Goal: Task Accomplishment & Management: Manage account settings

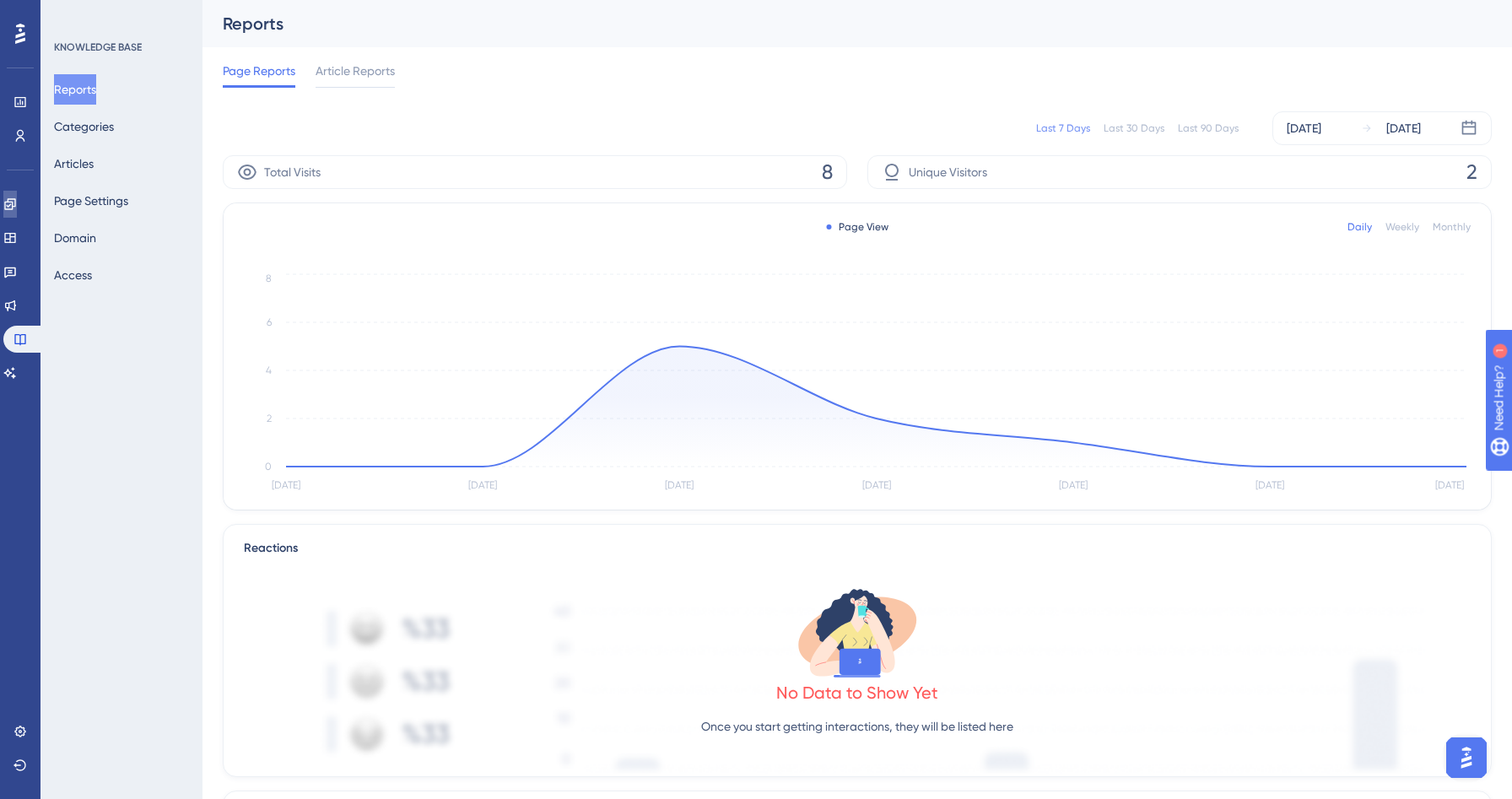
click at [0, 0] on link at bounding box center [0, 0] width 0 height 0
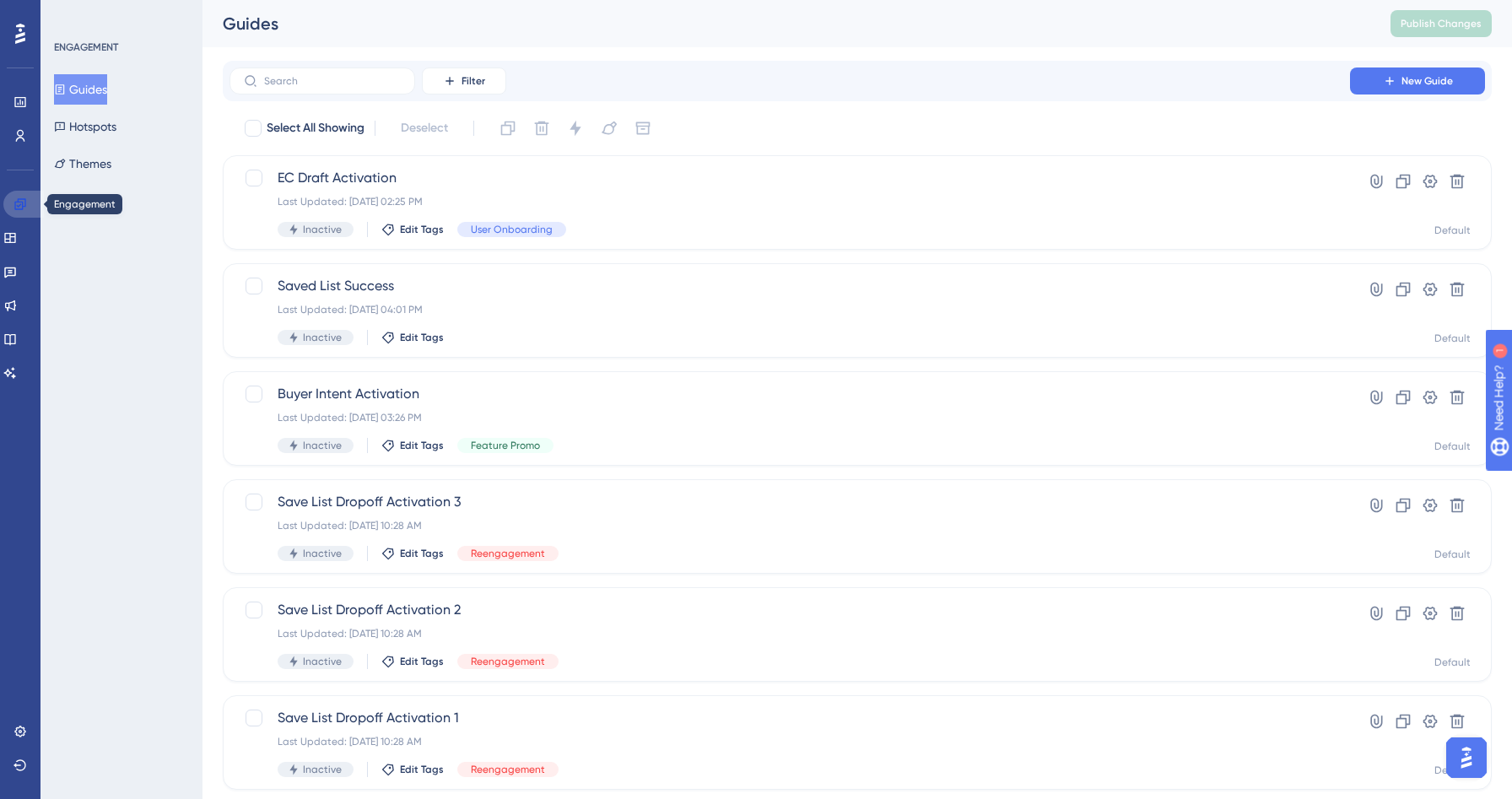
click at [16, 202] on icon at bounding box center [21, 204] width 14 height 14
click at [16, 234] on icon at bounding box center [10, 238] width 14 height 14
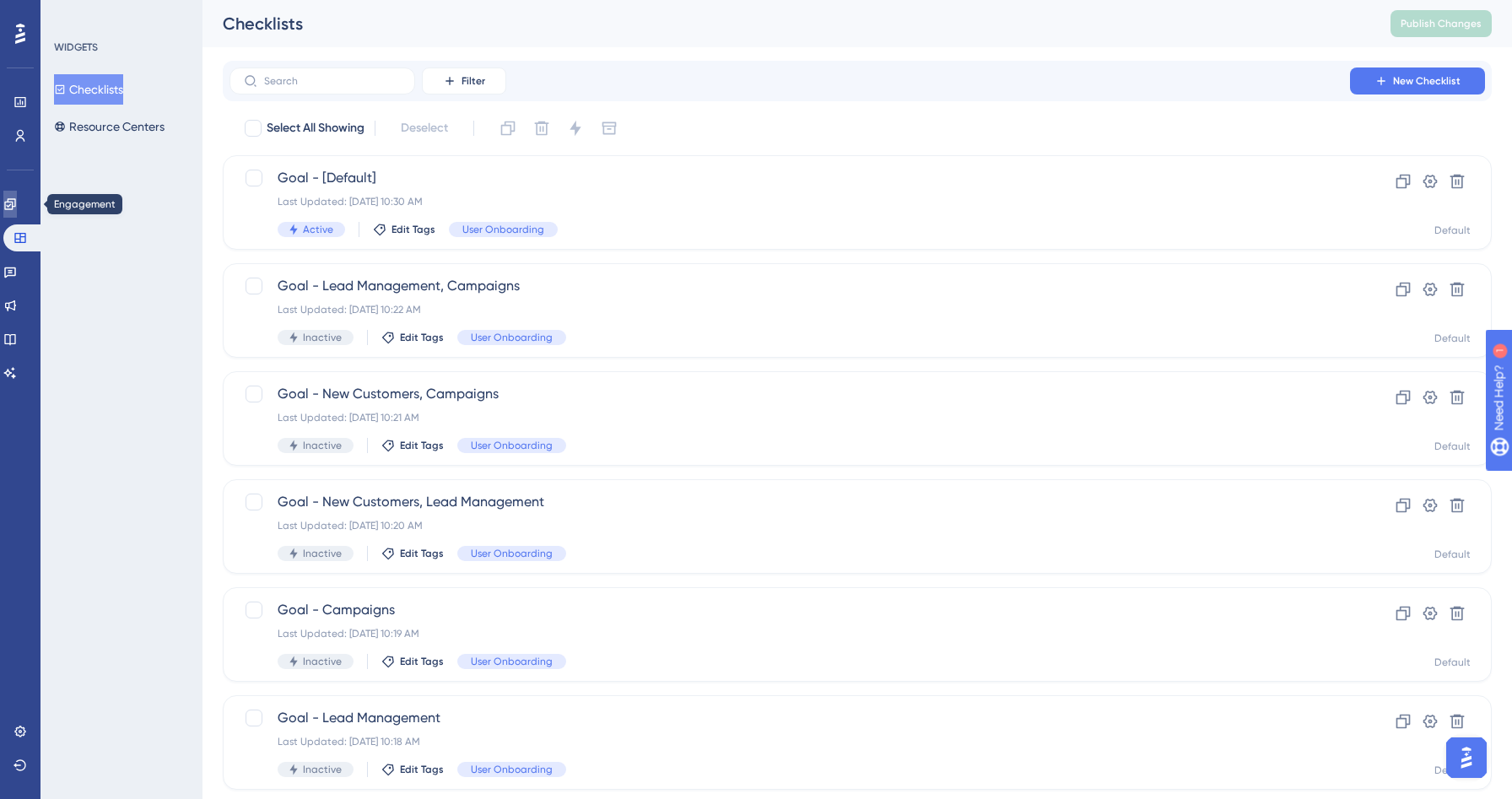
click at [15, 206] on icon at bounding box center [10, 203] width 11 height 11
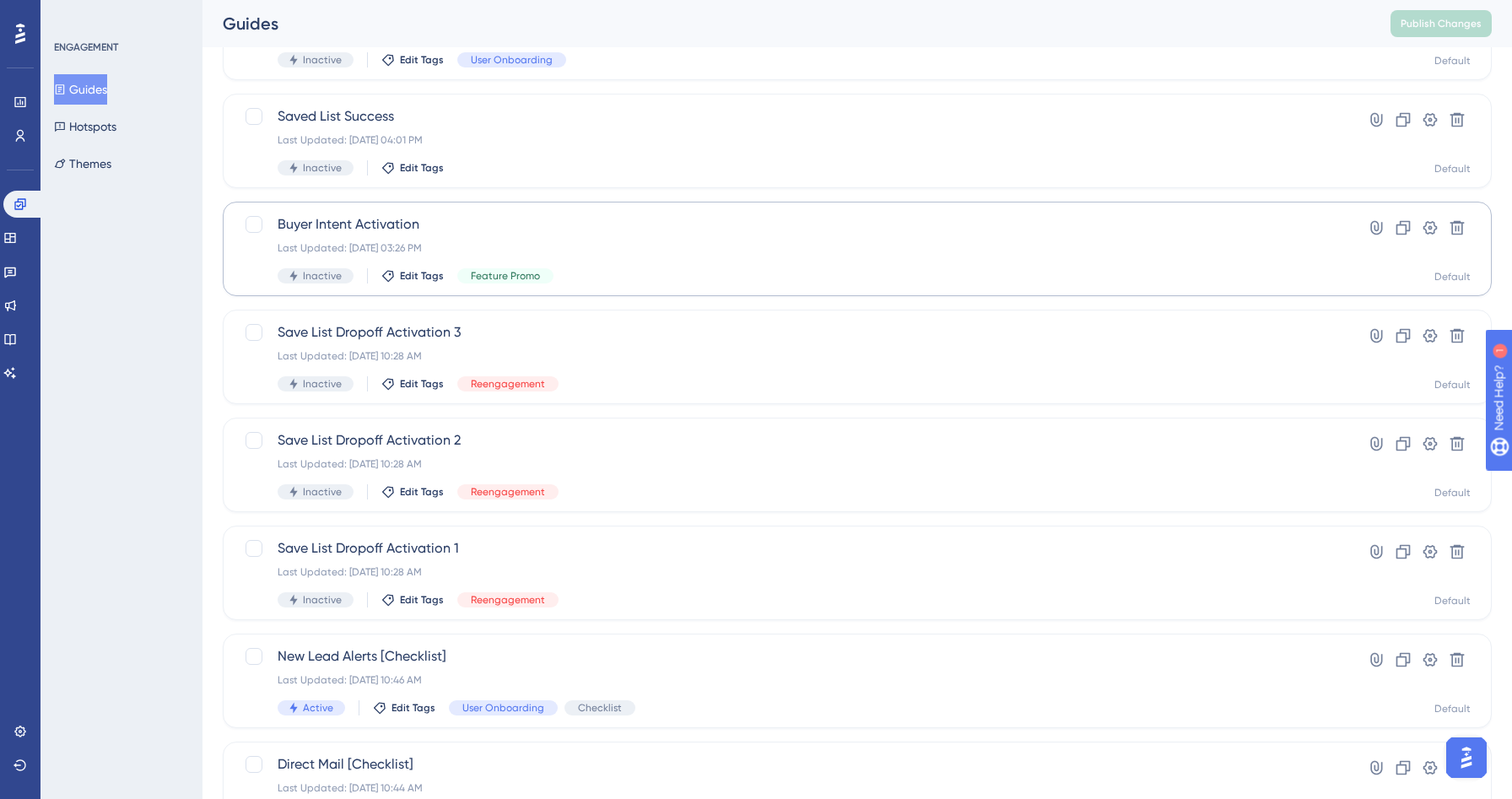
scroll to position [511, 0]
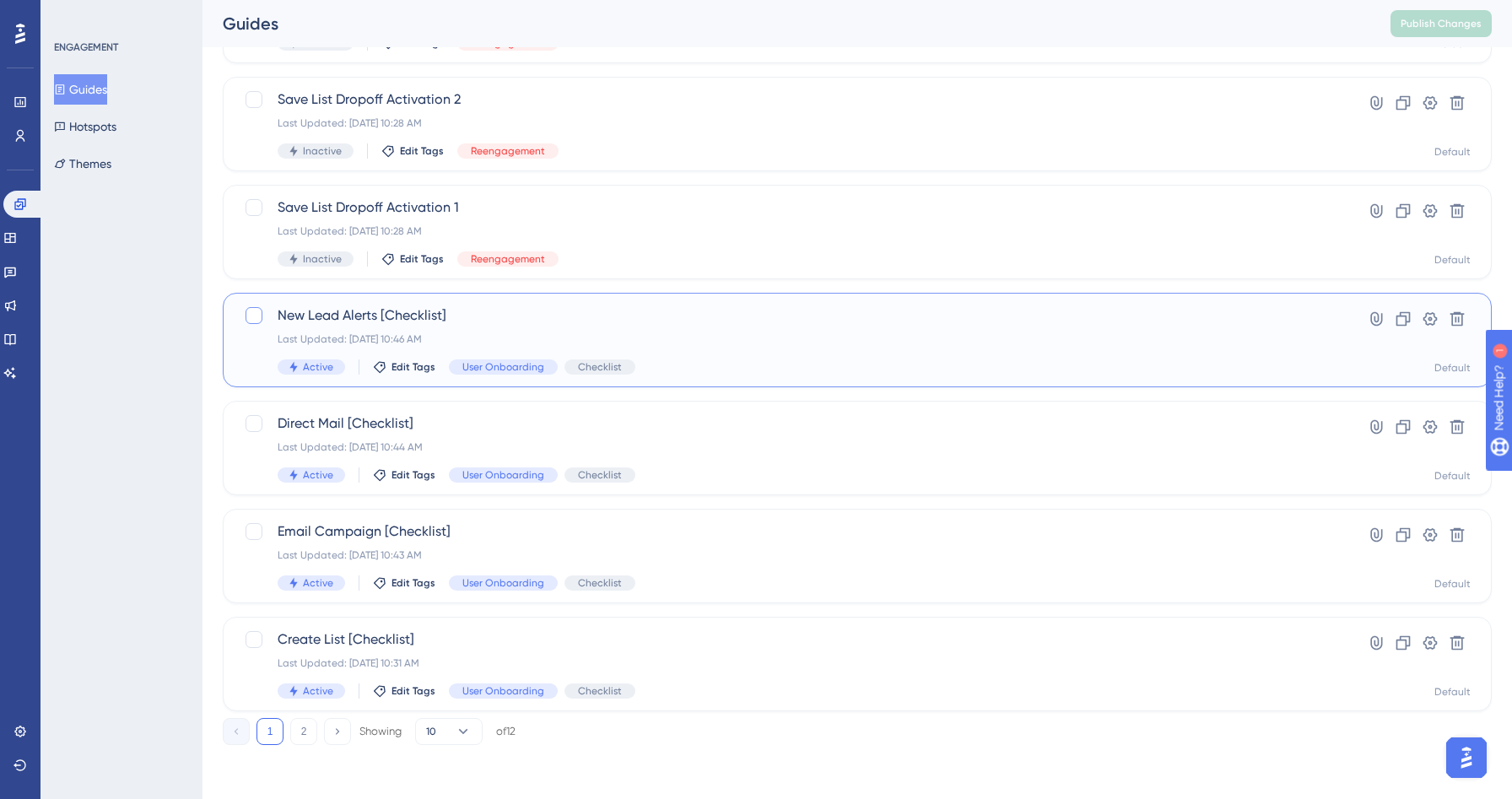
click at [253, 311] on div at bounding box center [253, 315] width 16 height 17
checkbox input "true"
click at [253, 414] on div at bounding box center [253, 423] width 20 height 20
checkbox input "true"
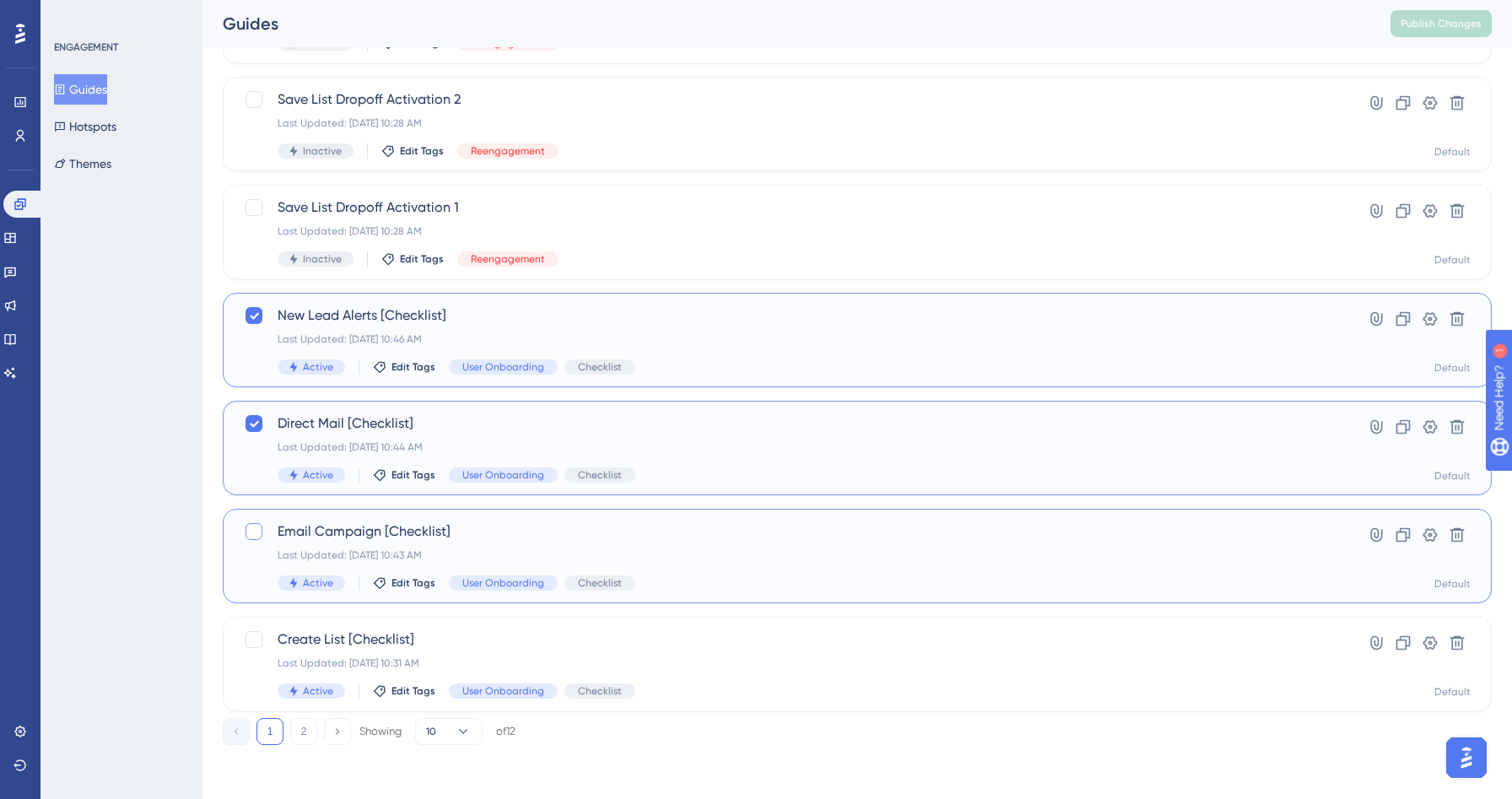
click at [255, 529] on div at bounding box center [253, 532] width 16 height 17
checkbox input "true"
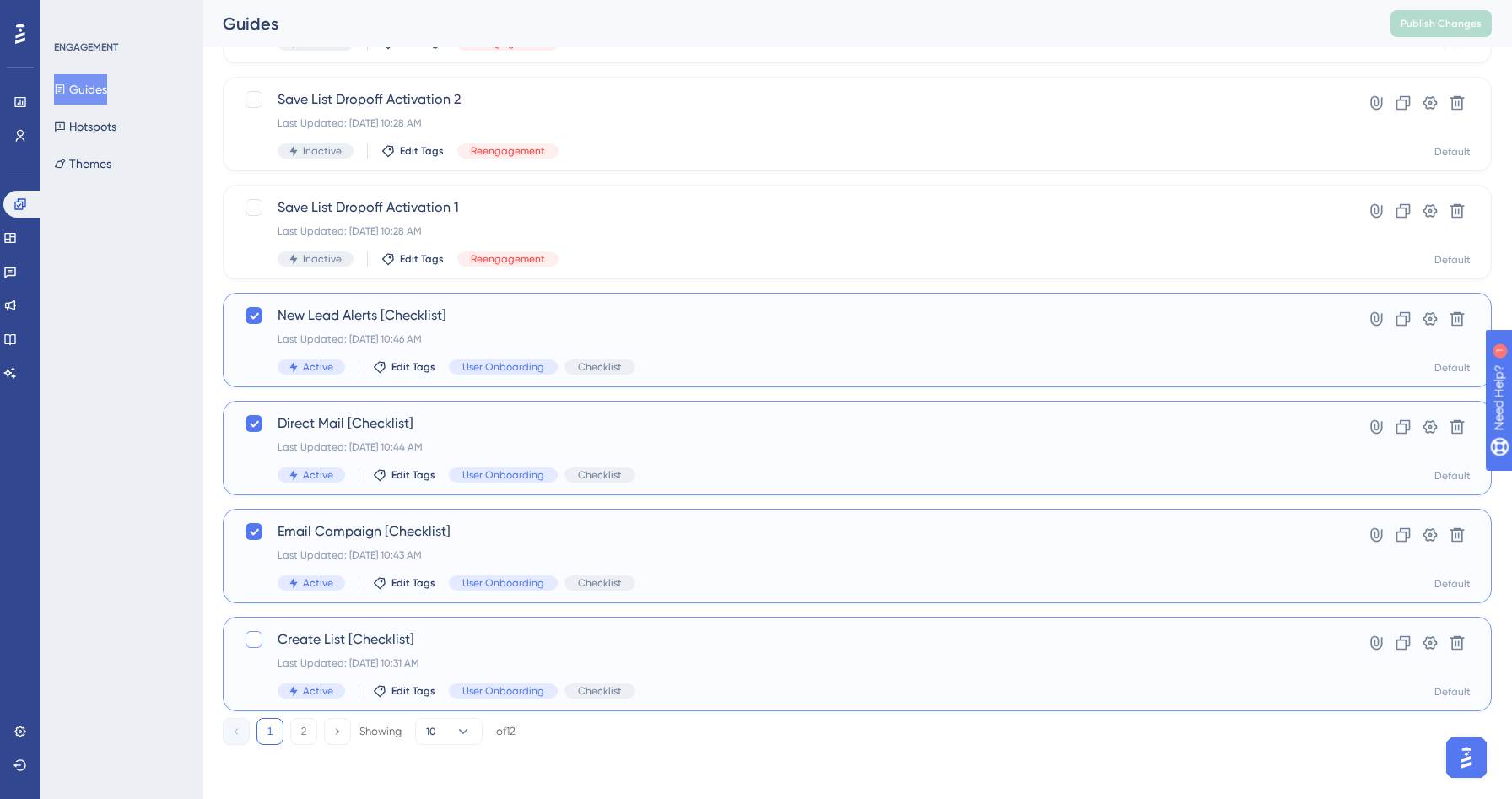
click at [253, 648] on div at bounding box center [253, 639] width 20 height 20
checkbox input "true"
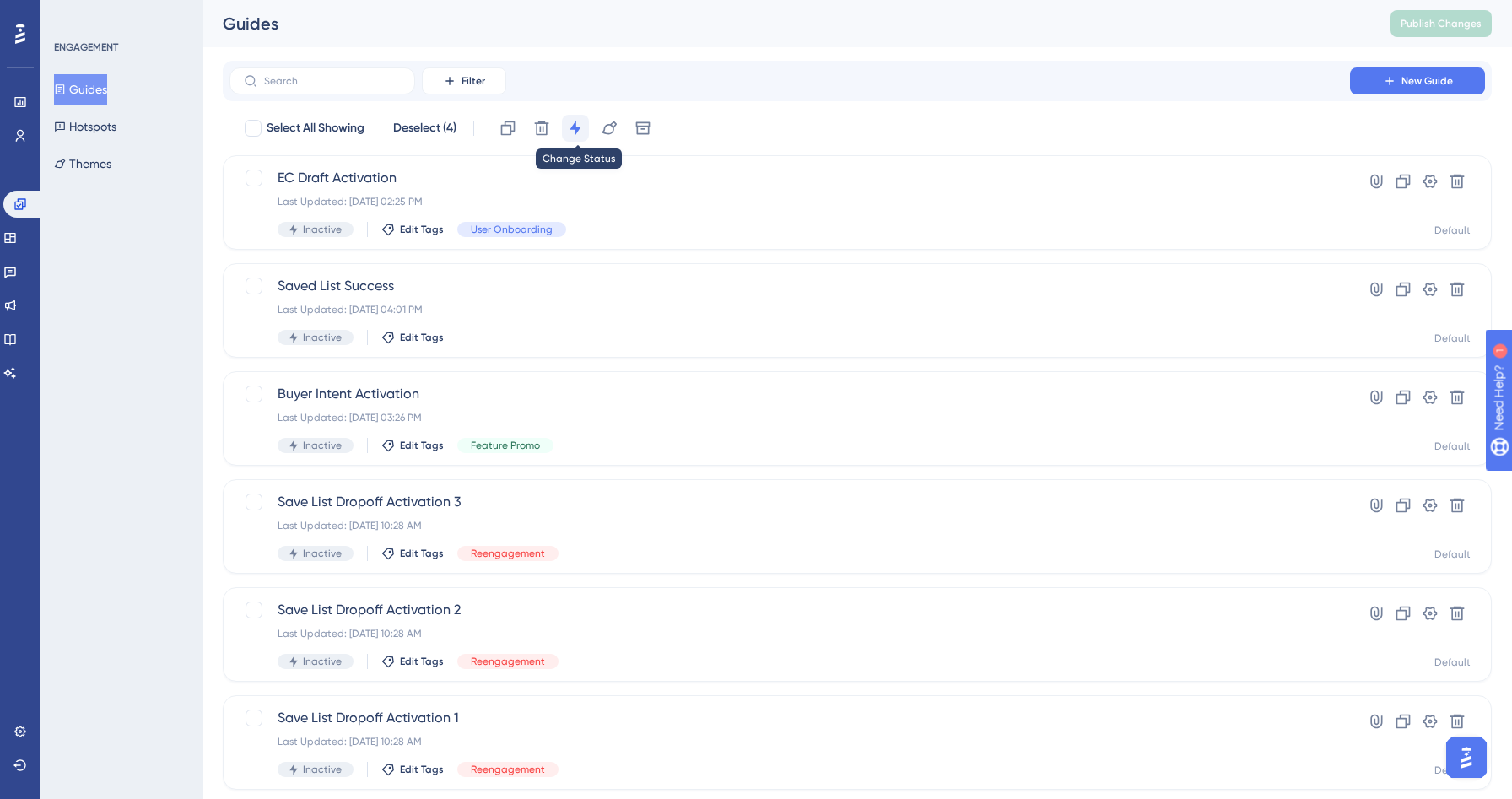
click at [583, 129] on icon at bounding box center [575, 128] width 16 height 17
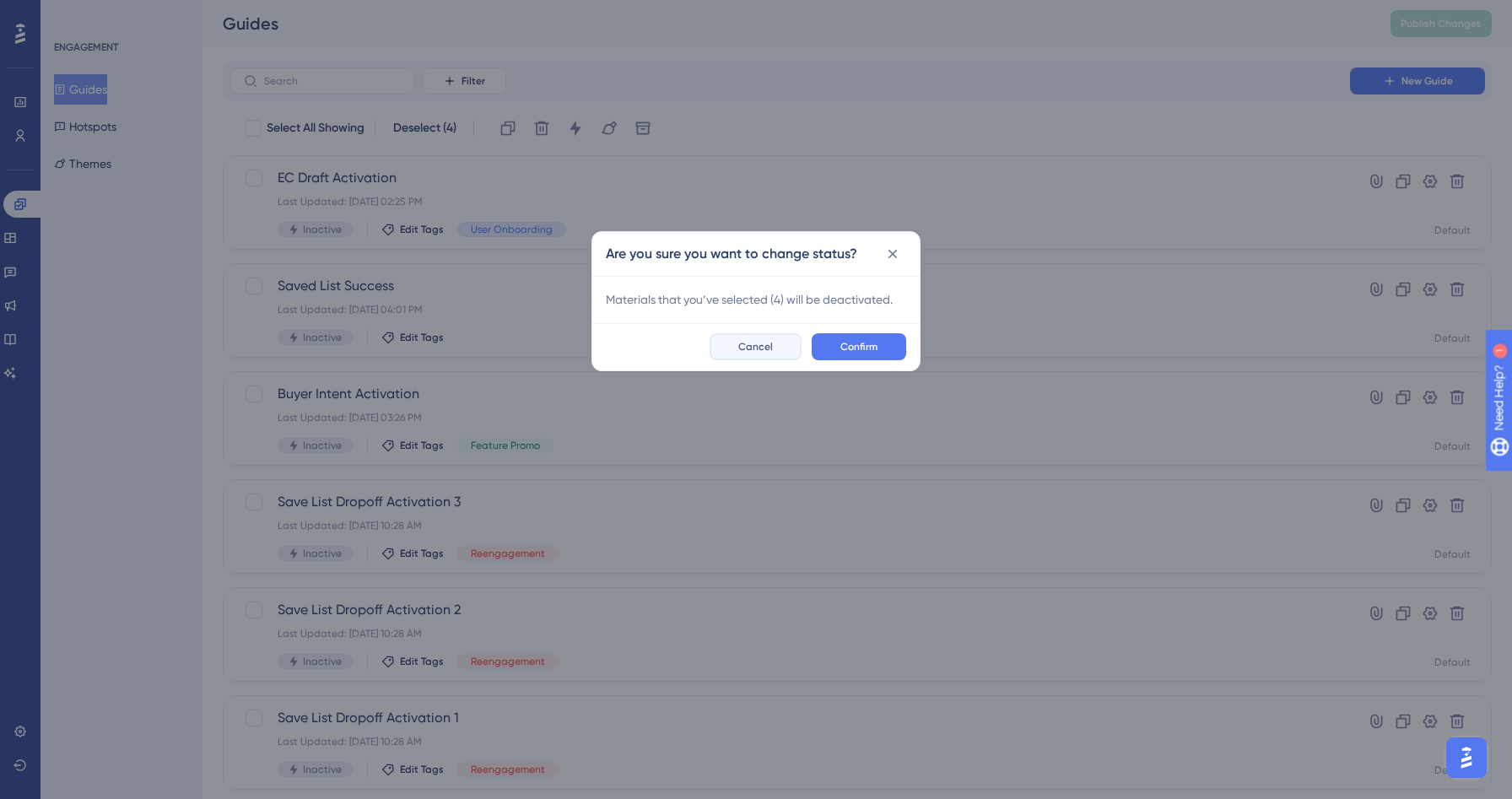
click at [764, 341] on span "Cancel" at bounding box center [755, 347] width 35 height 14
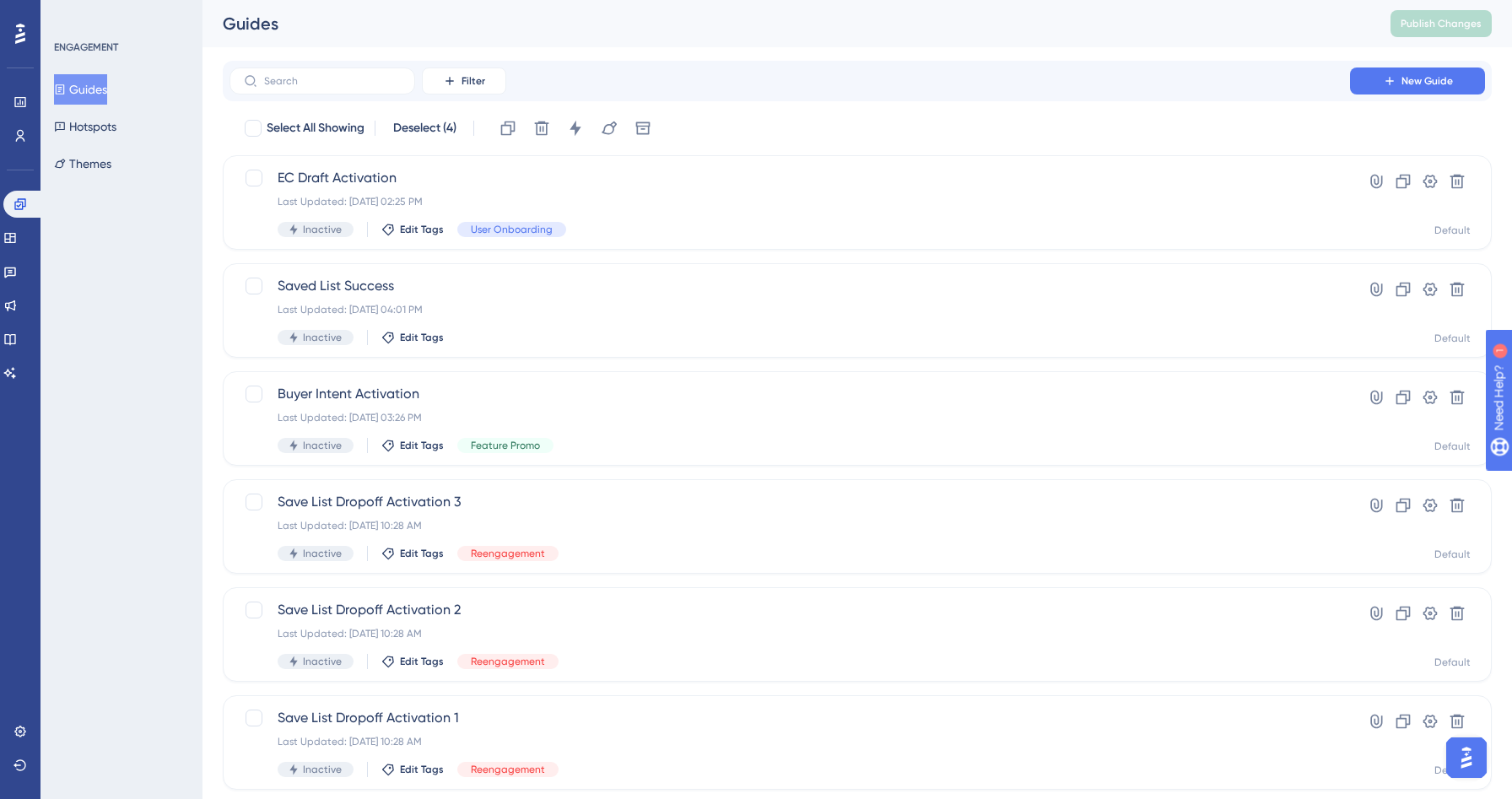
click at [165, 269] on div "ENGAGEMENT Guides Hotspots Themes" at bounding box center [122, 400] width 162 height 799
click at [16, 229] on link at bounding box center [10, 238] width 14 height 27
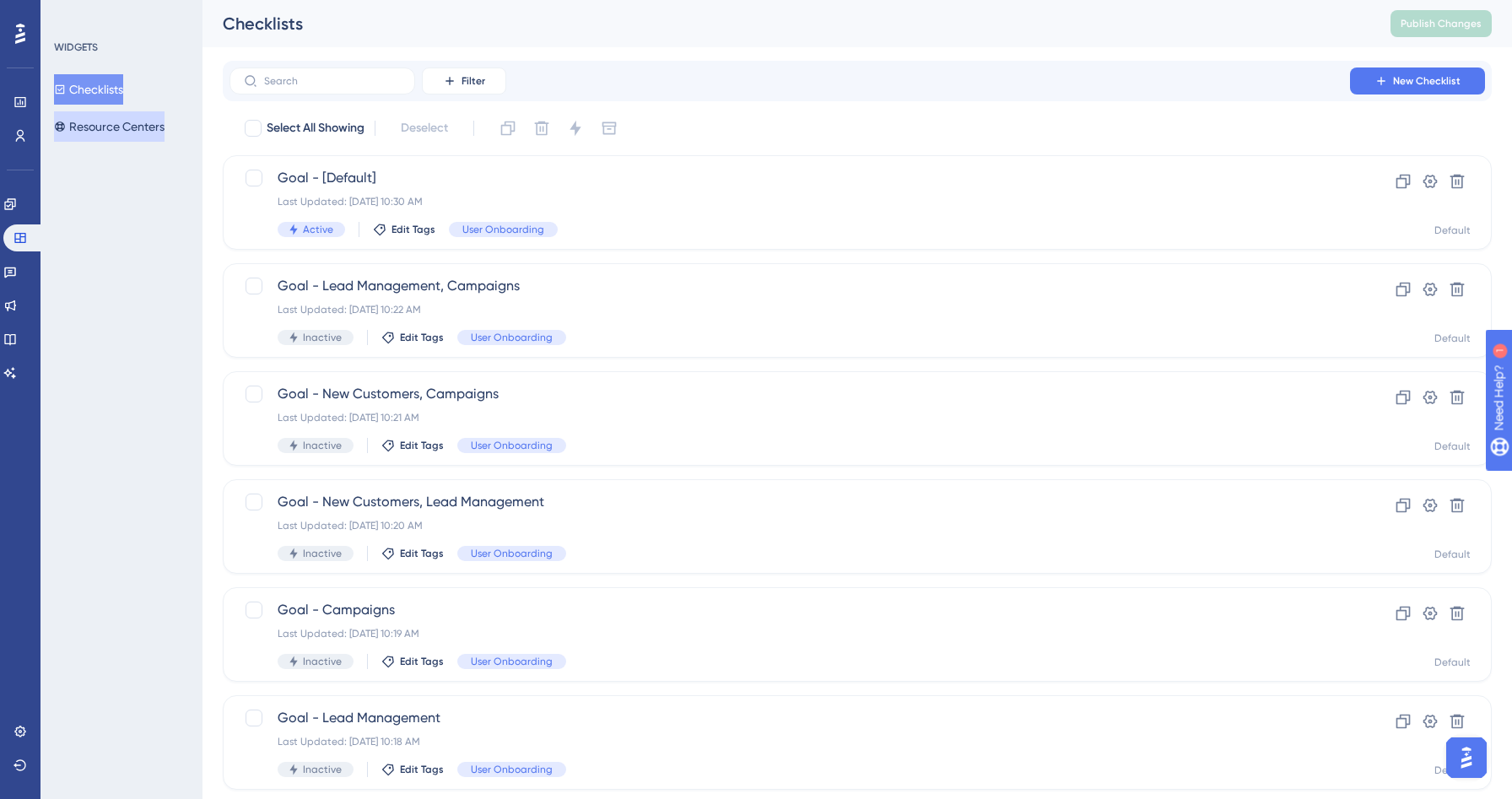
click at [135, 131] on button "Resource Centers" at bounding box center [108, 126] width 110 height 30
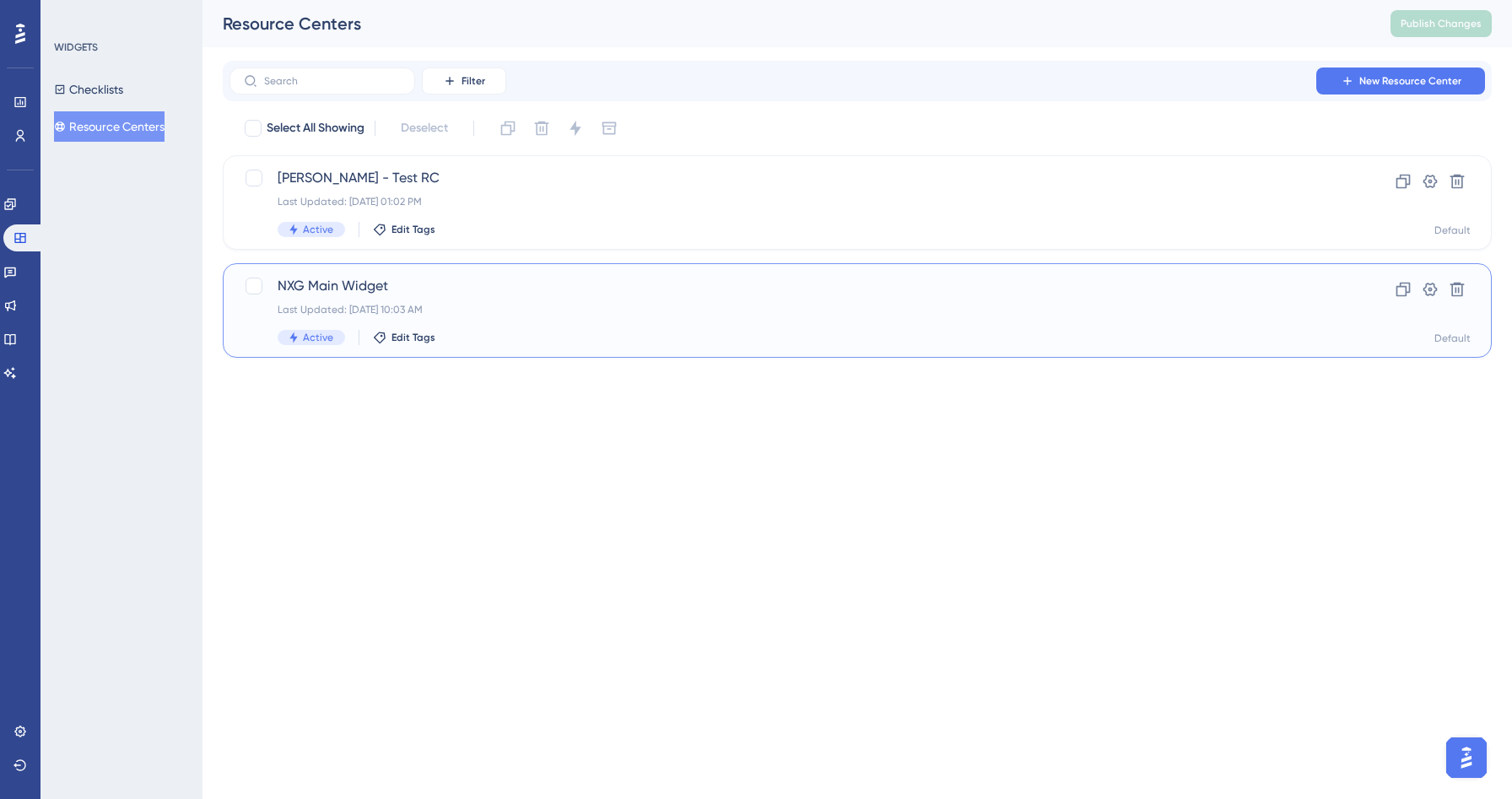
click at [467, 282] on span "NXG Main Widget" at bounding box center [790, 286] width 1024 height 20
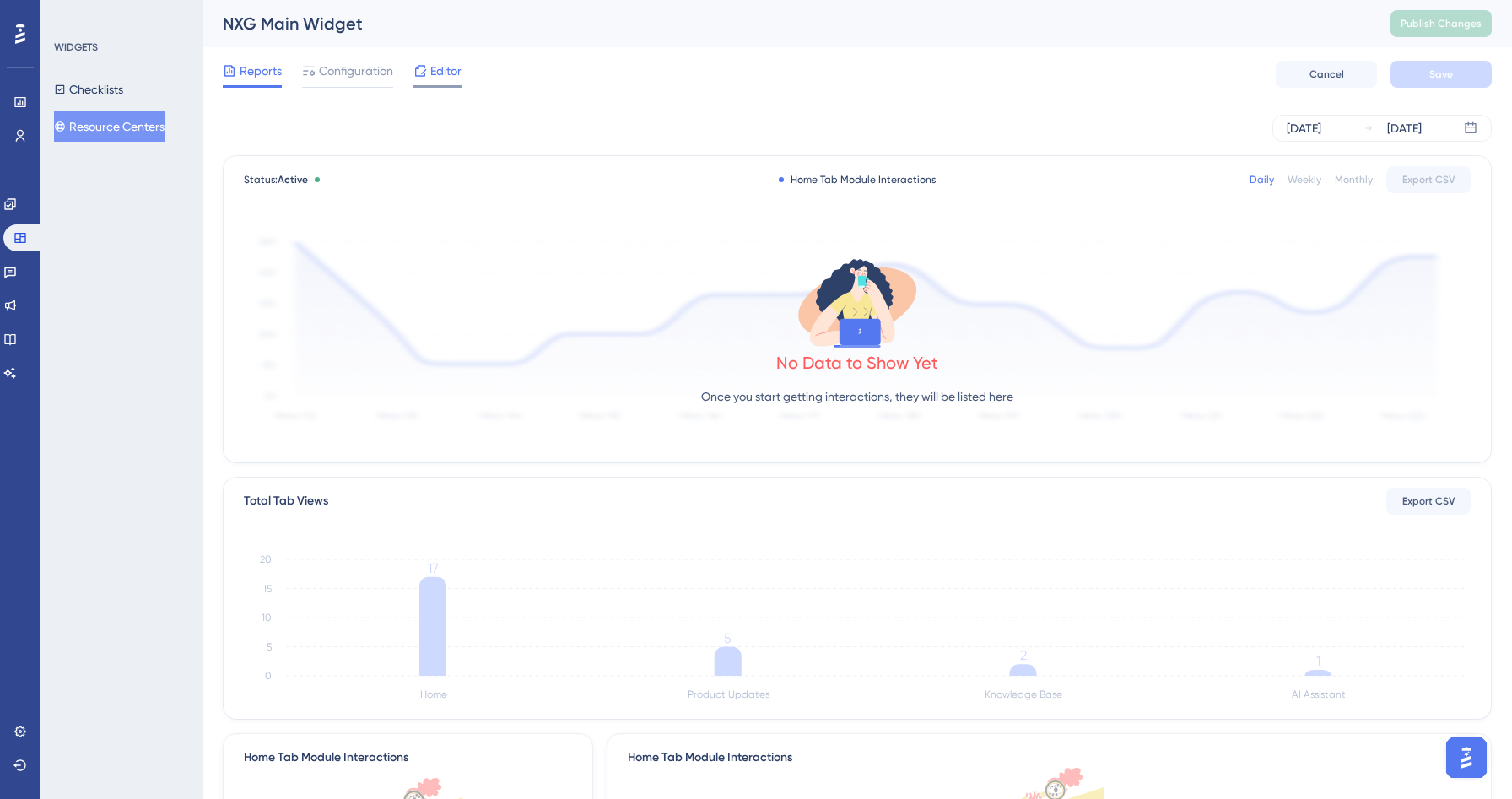
click at [433, 64] on span "Editor" at bounding box center [446, 70] width 31 height 20
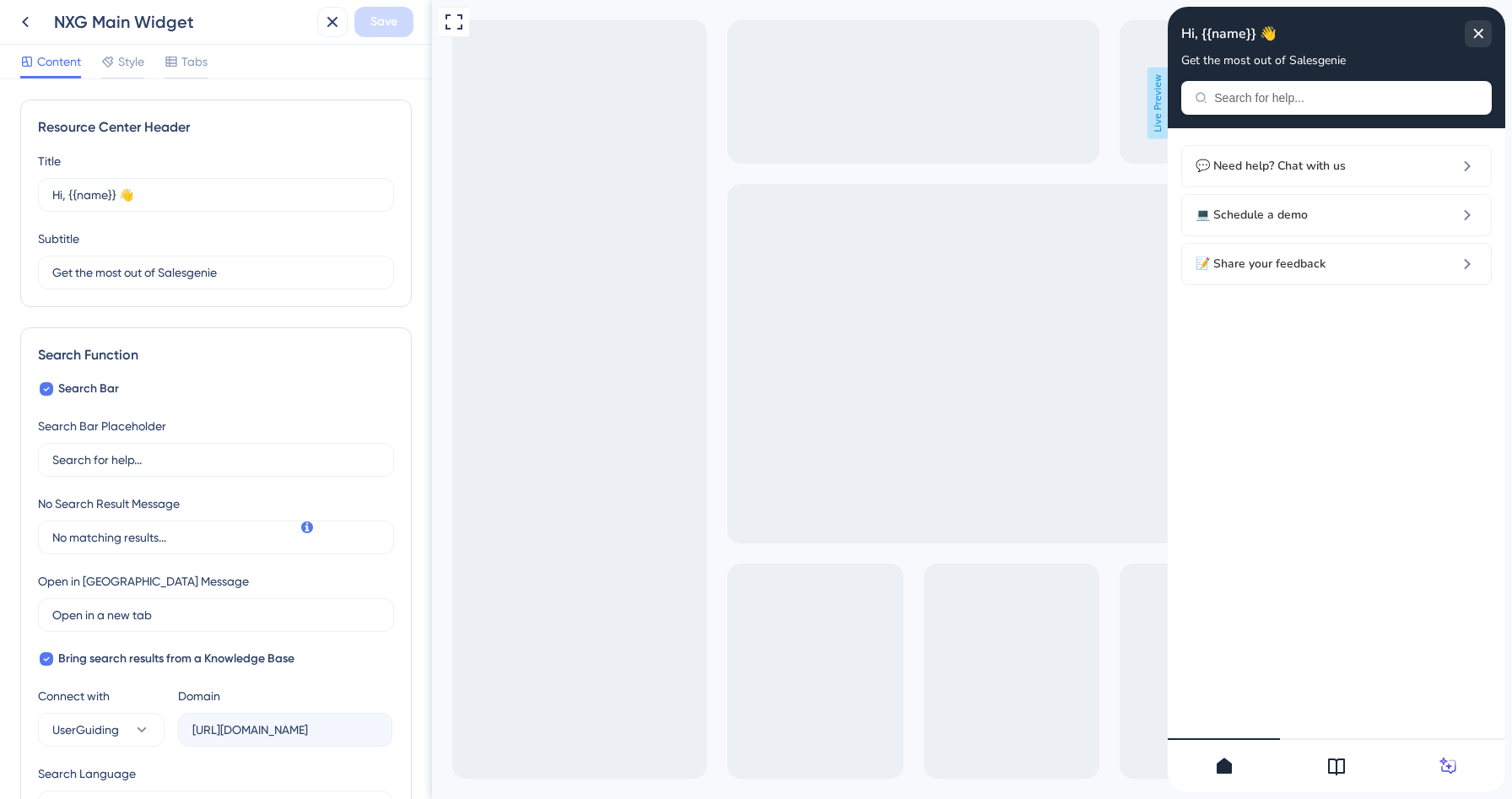
scroll to position [423, 0]
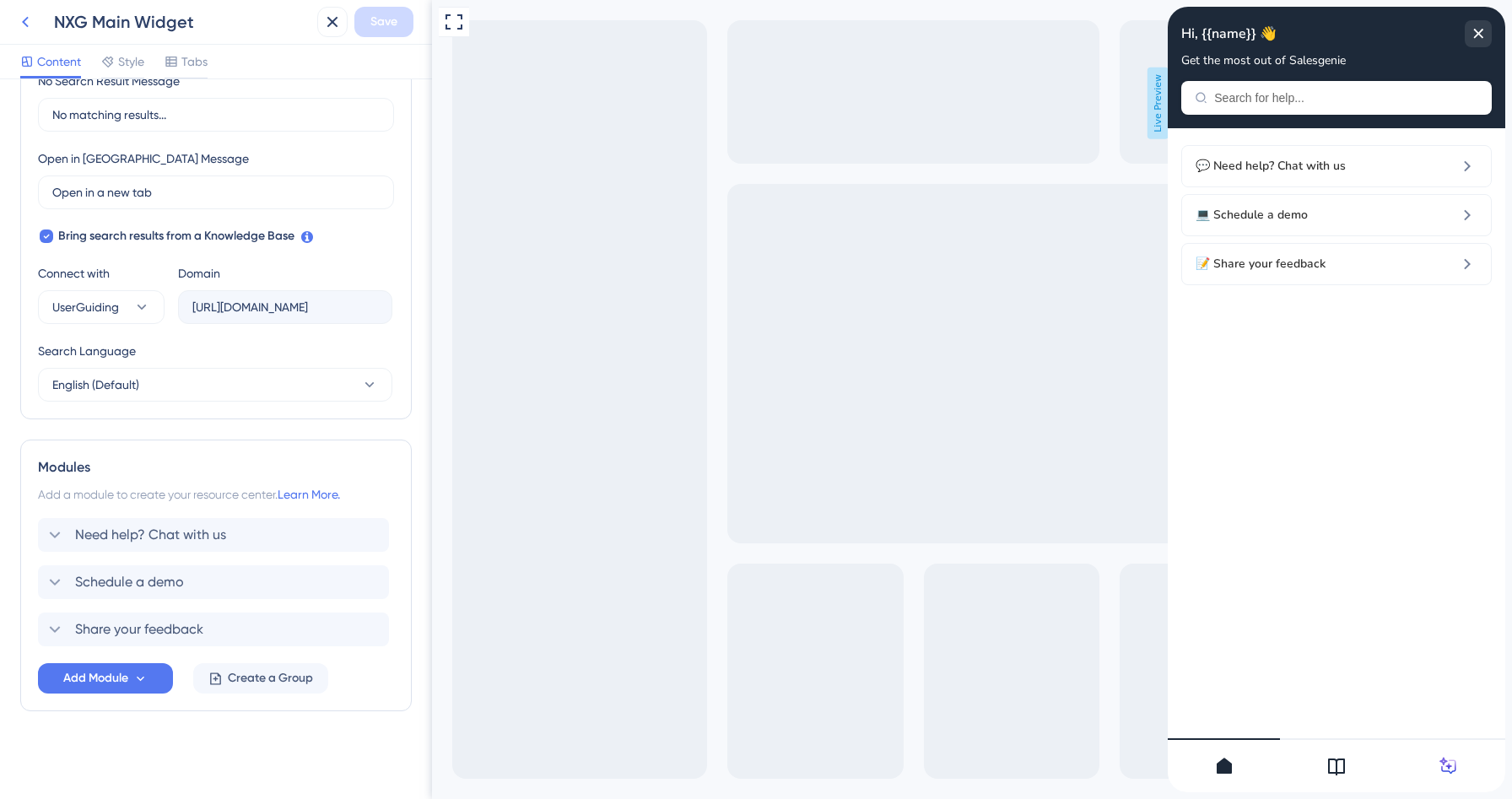
click at [23, 22] on icon at bounding box center [25, 22] width 7 height 11
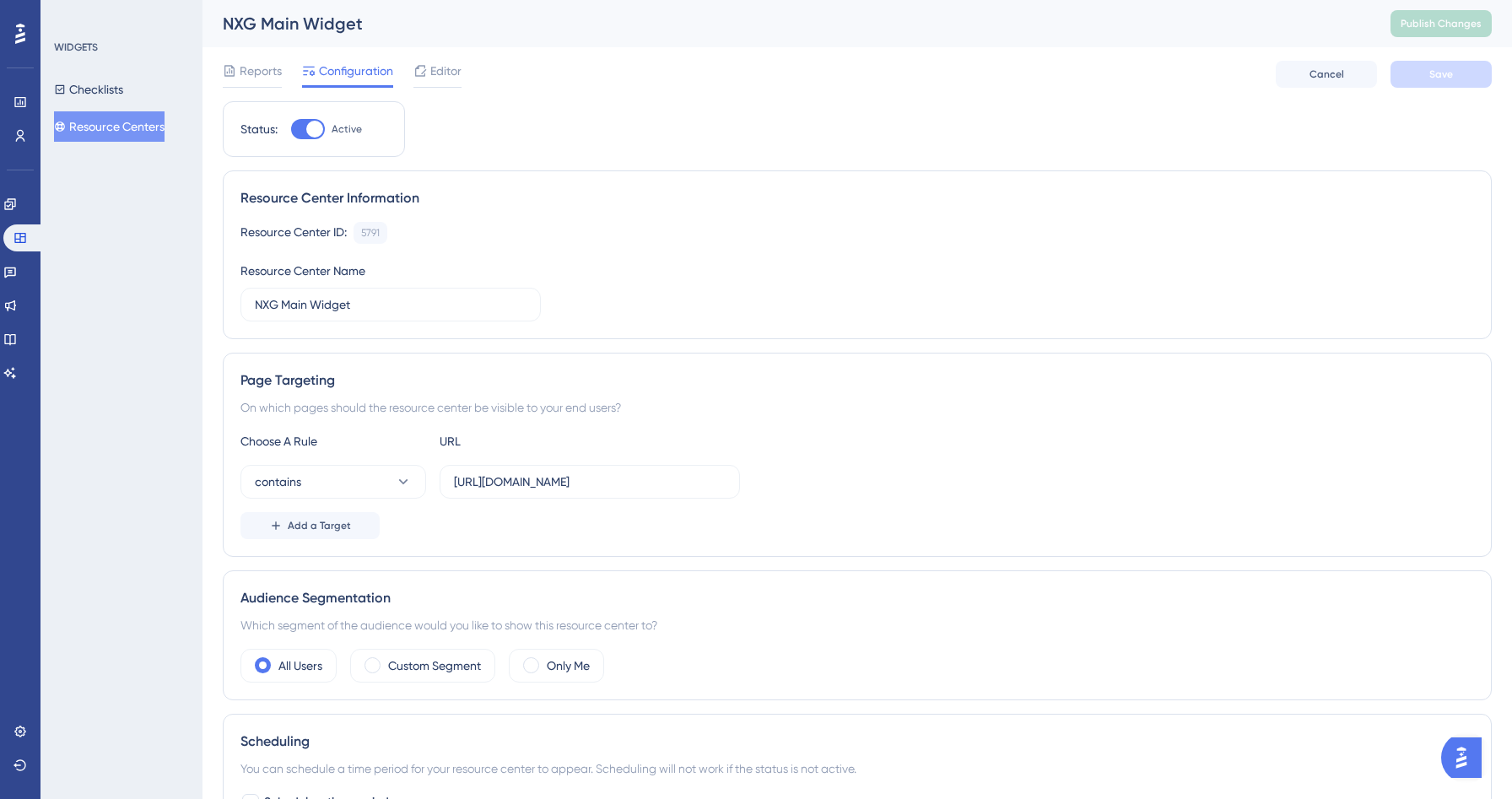
click at [156, 248] on div "WIDGETS Checklists Resource Centers" at bounding box center [122, 400] width 162 height 799
click at [16, 375] on icon at bounding box center [10, 373] width 14 height 14
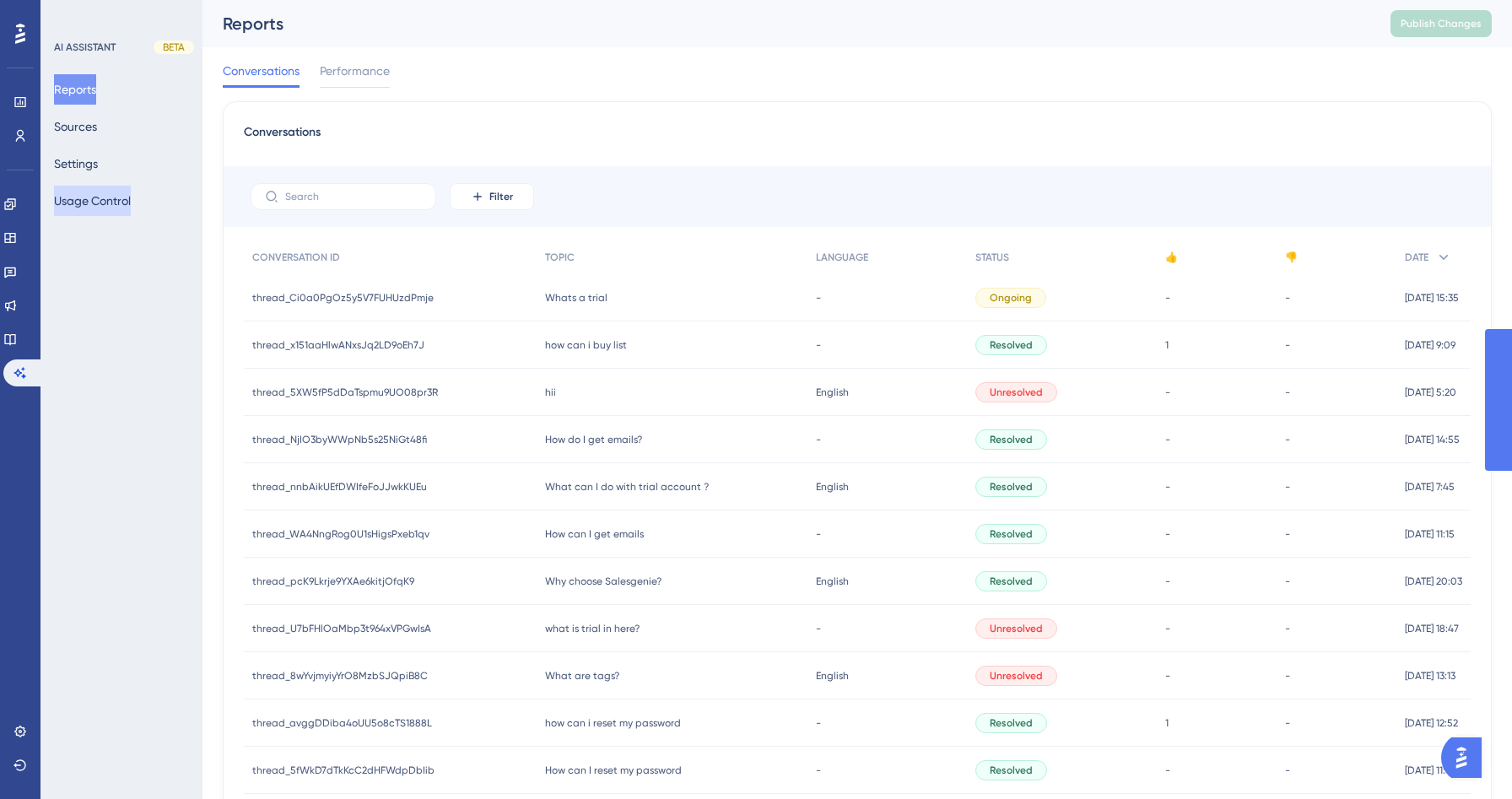
click at [131, 186] on button "Usage Control" at bounding box center [92, 201] width 76 height 30
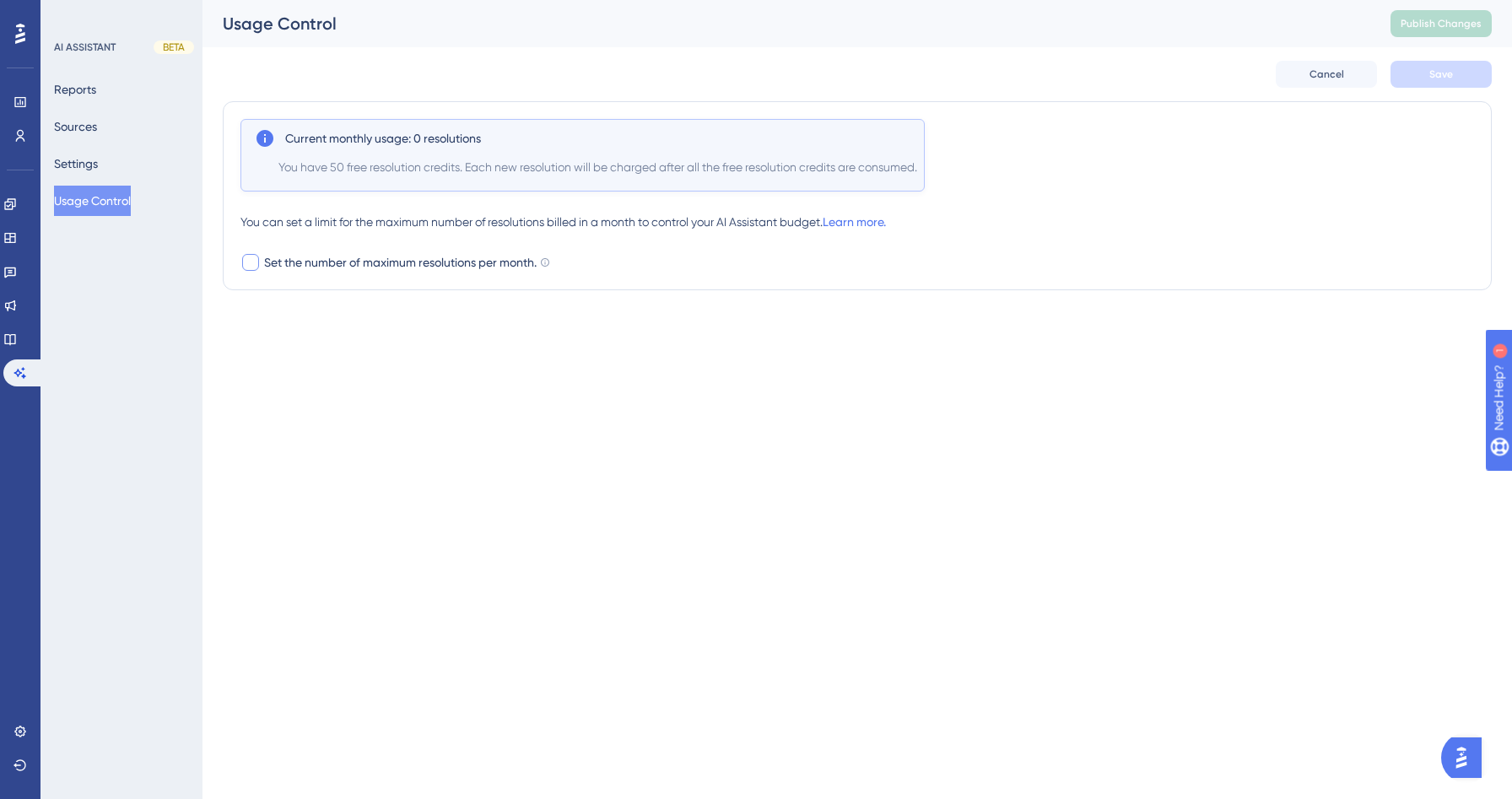
click at [376, 267] on span "Set the number of maximum resolutions per month." at bounding box center [400, 262] width 273 height 20
click at [376, 267] on span "Set the number of maximum resolutions per month." at bounding box center [400, 262] width 273 height 20
click at [277, 260] on span "Set the number of maximum resolutions per month." at bounding box center [400, 262] width 273 height 20
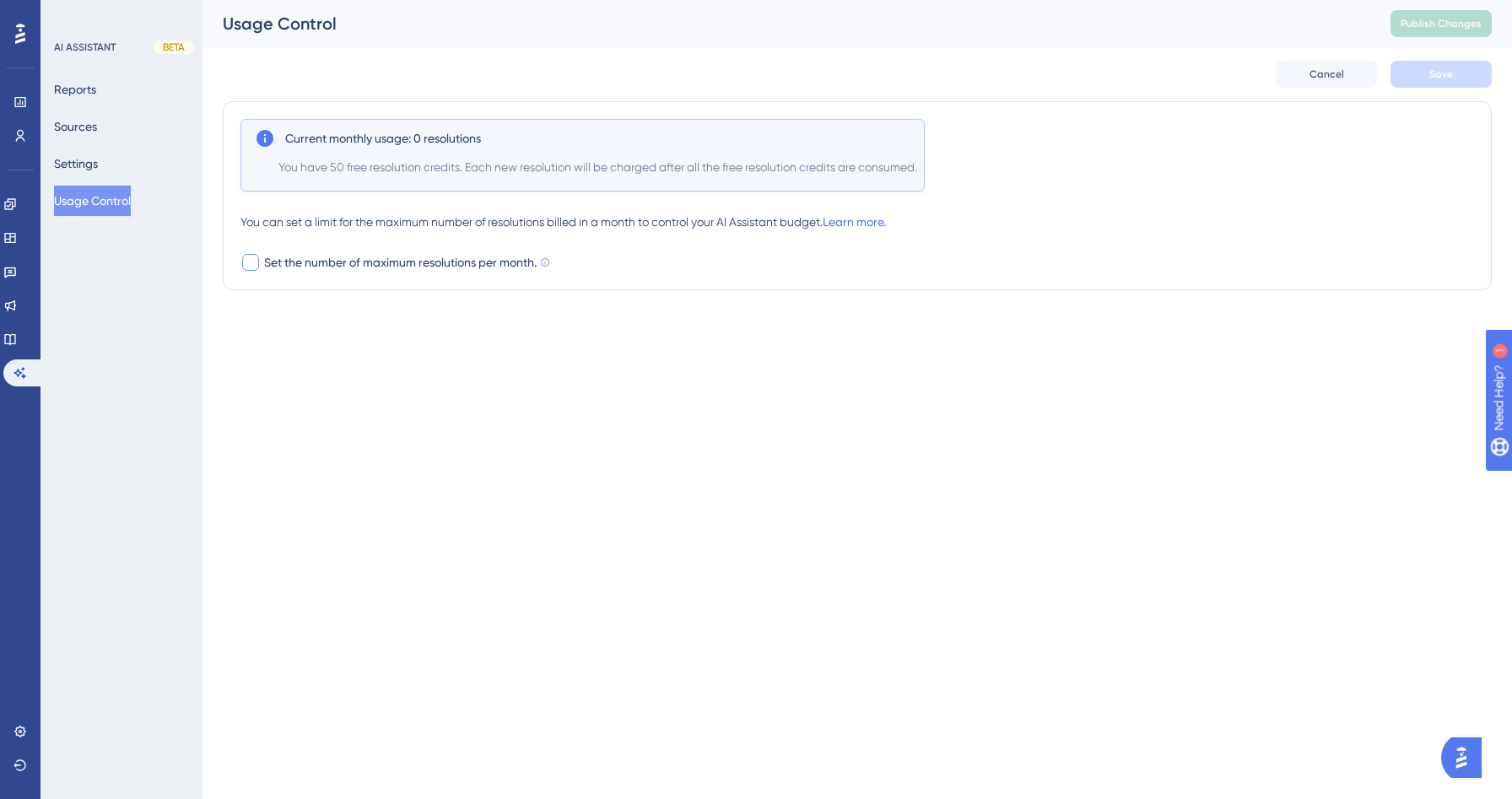
checkbox input "true"
click at [328, 304] on icon at bounding box center [325, 305] width 10 height 10
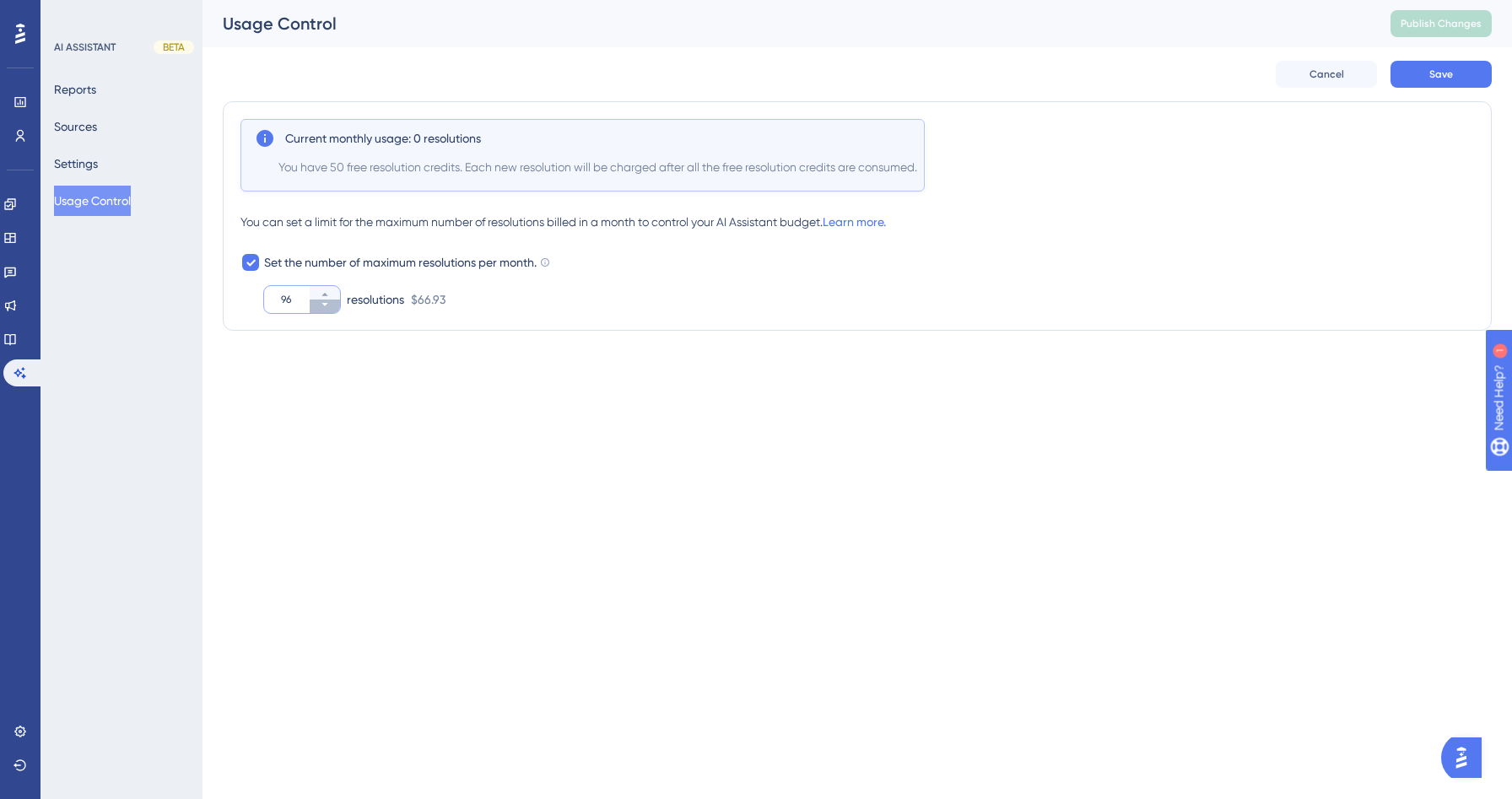
click at [328, 304] on icon at bounding box center [325, 305] width 10 height 10
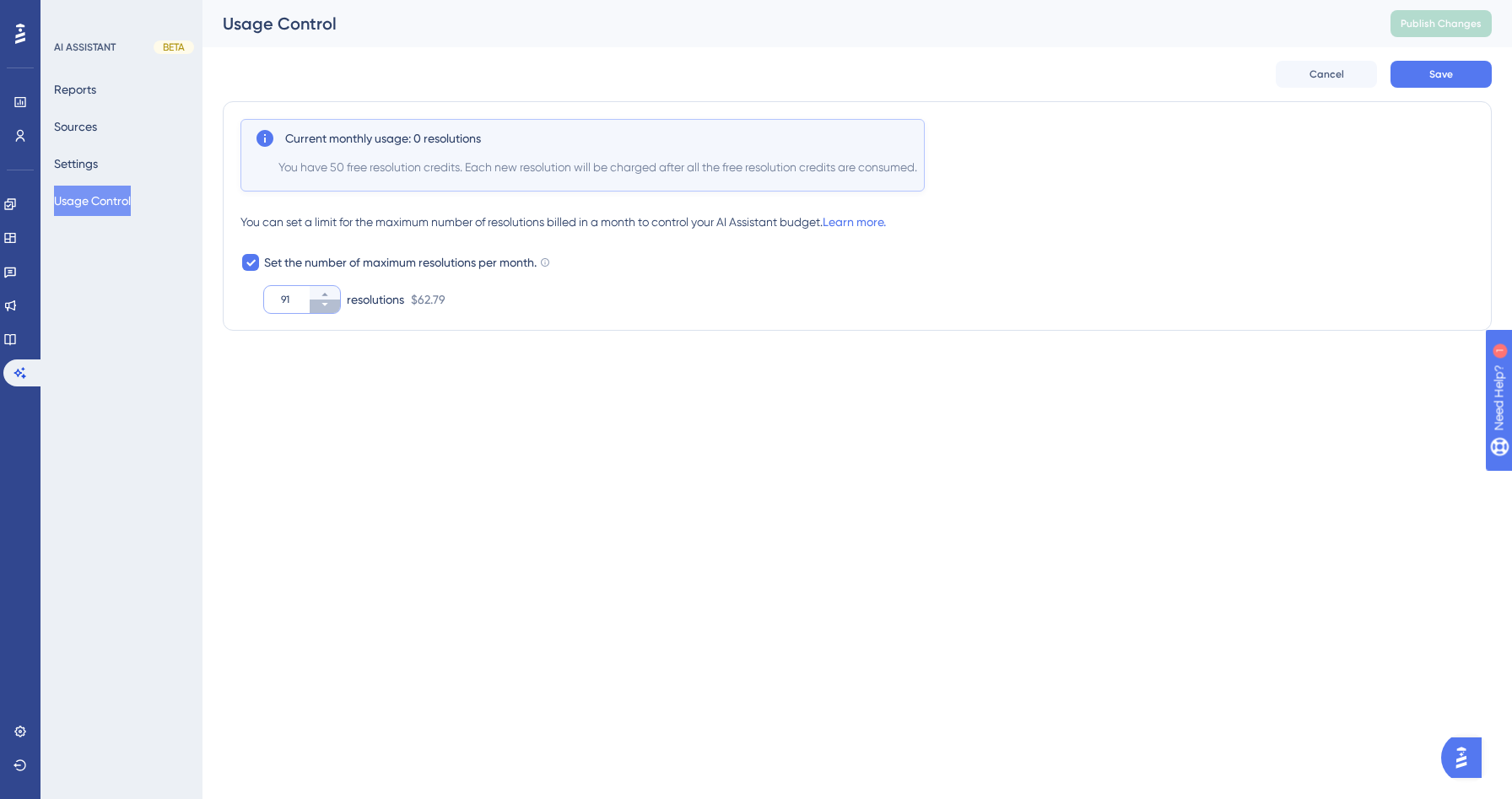
click at [328, 304] on icon at bounding box center [325, 305] width 10 height 10
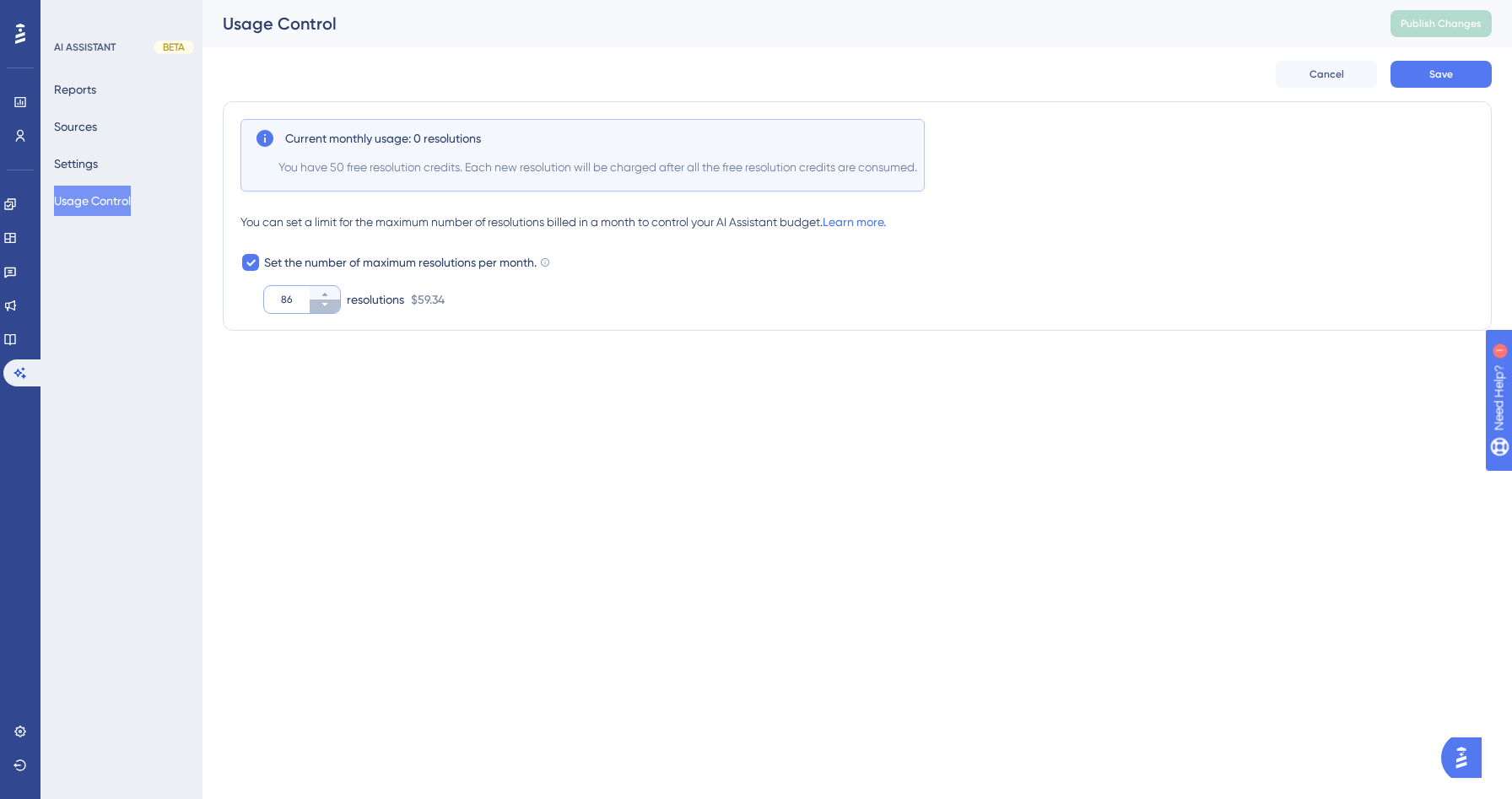
click at [328, 304] on icon at bounding box center [325, 305] width 10 height 10
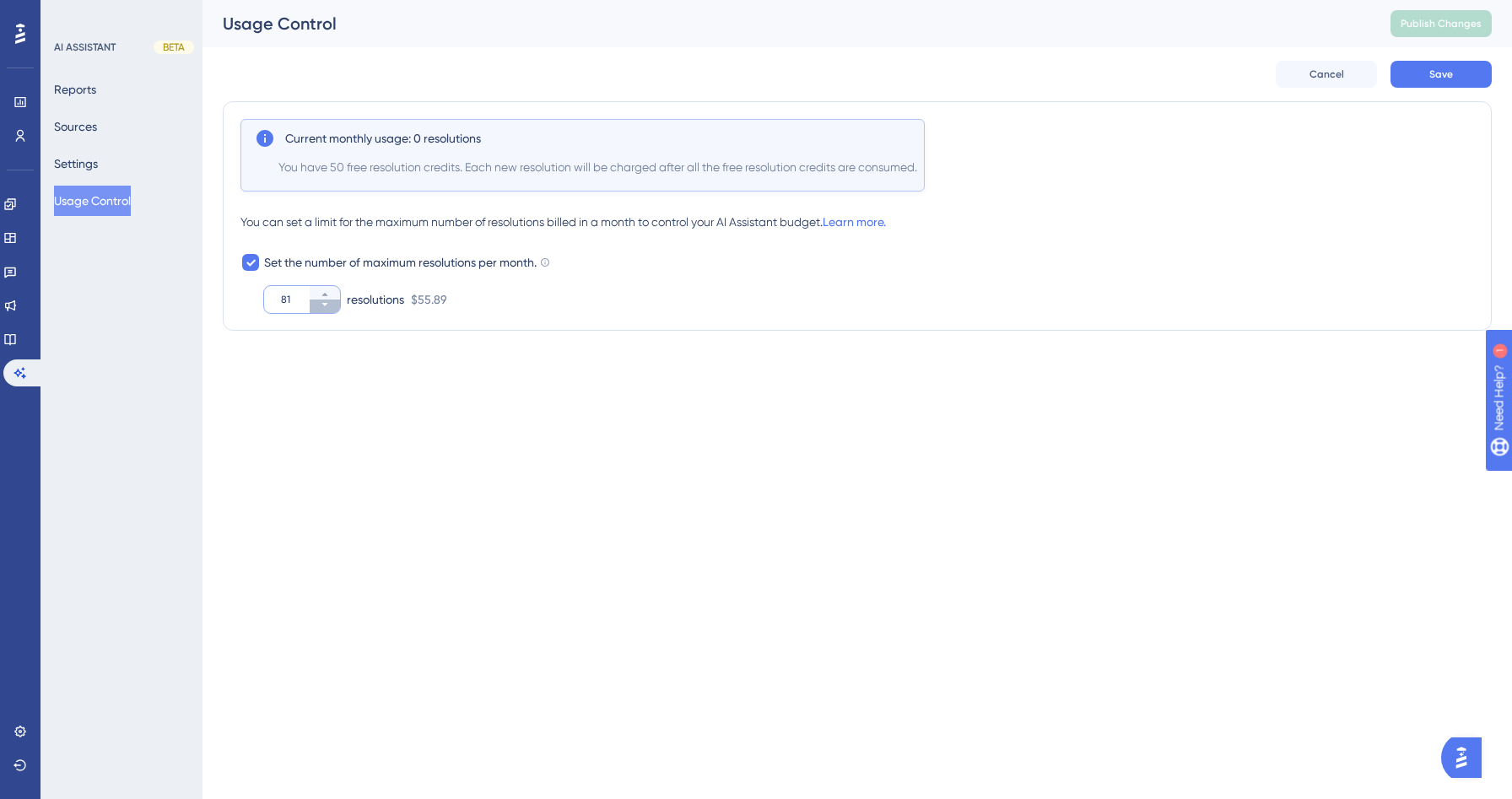
click at [328, 304] on icon at bounding box center [325, 305] width 10 height 10
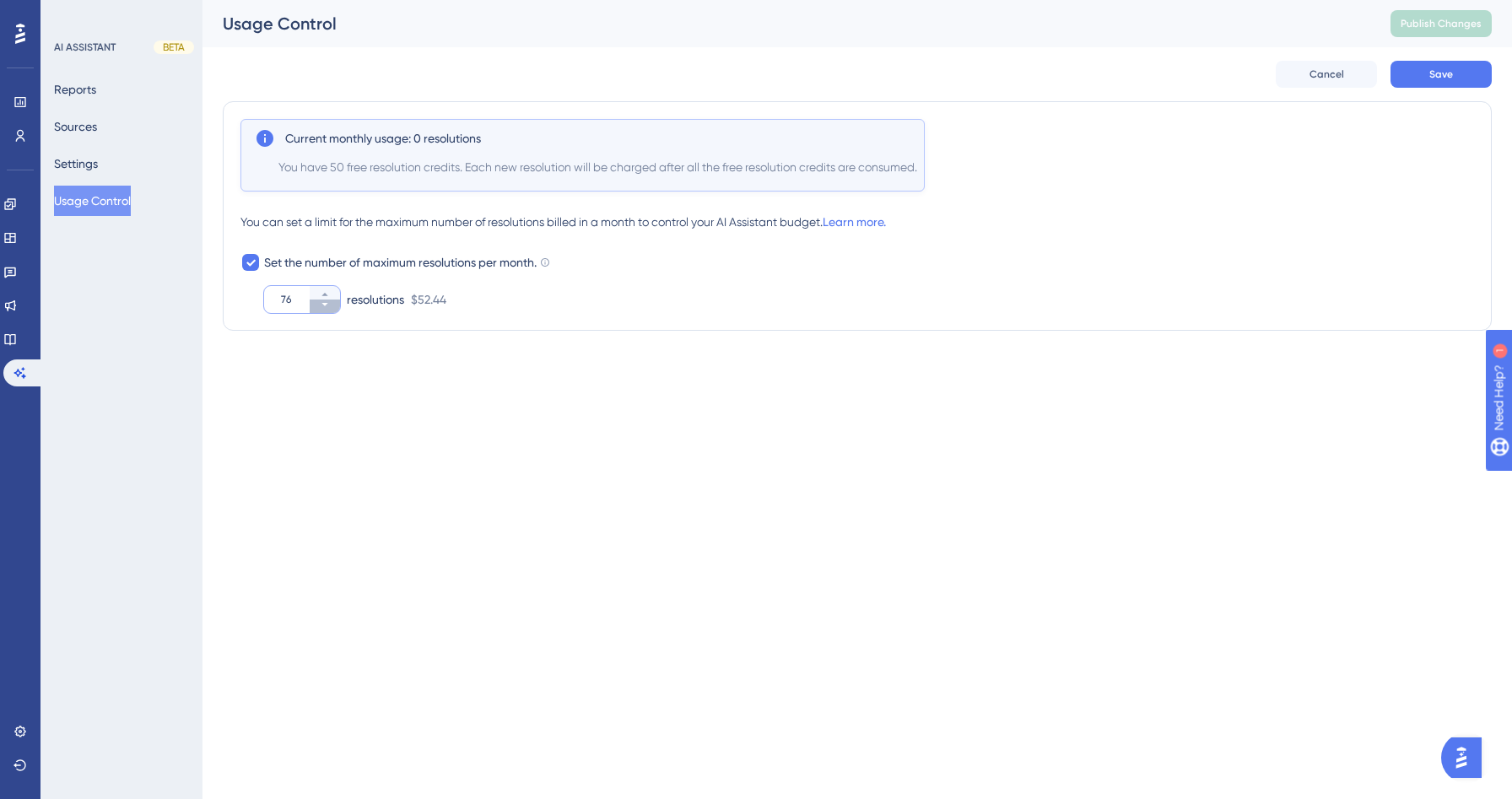
click at [328, 304] on icon at bounding box center [325, 305] width 10 height 10
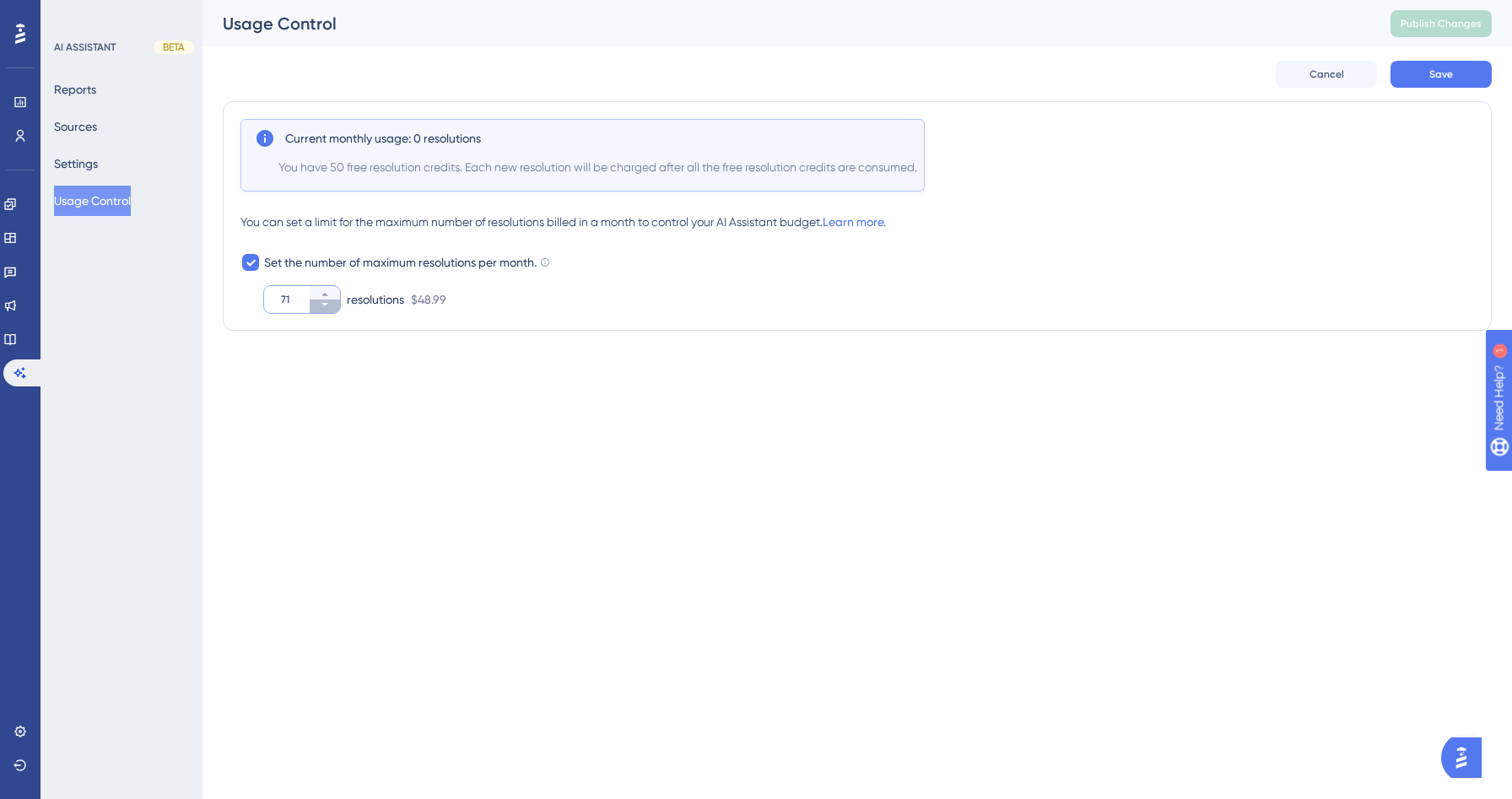
click at [328, 304] on icon at bounding box center [325, 305] width 10 height 10
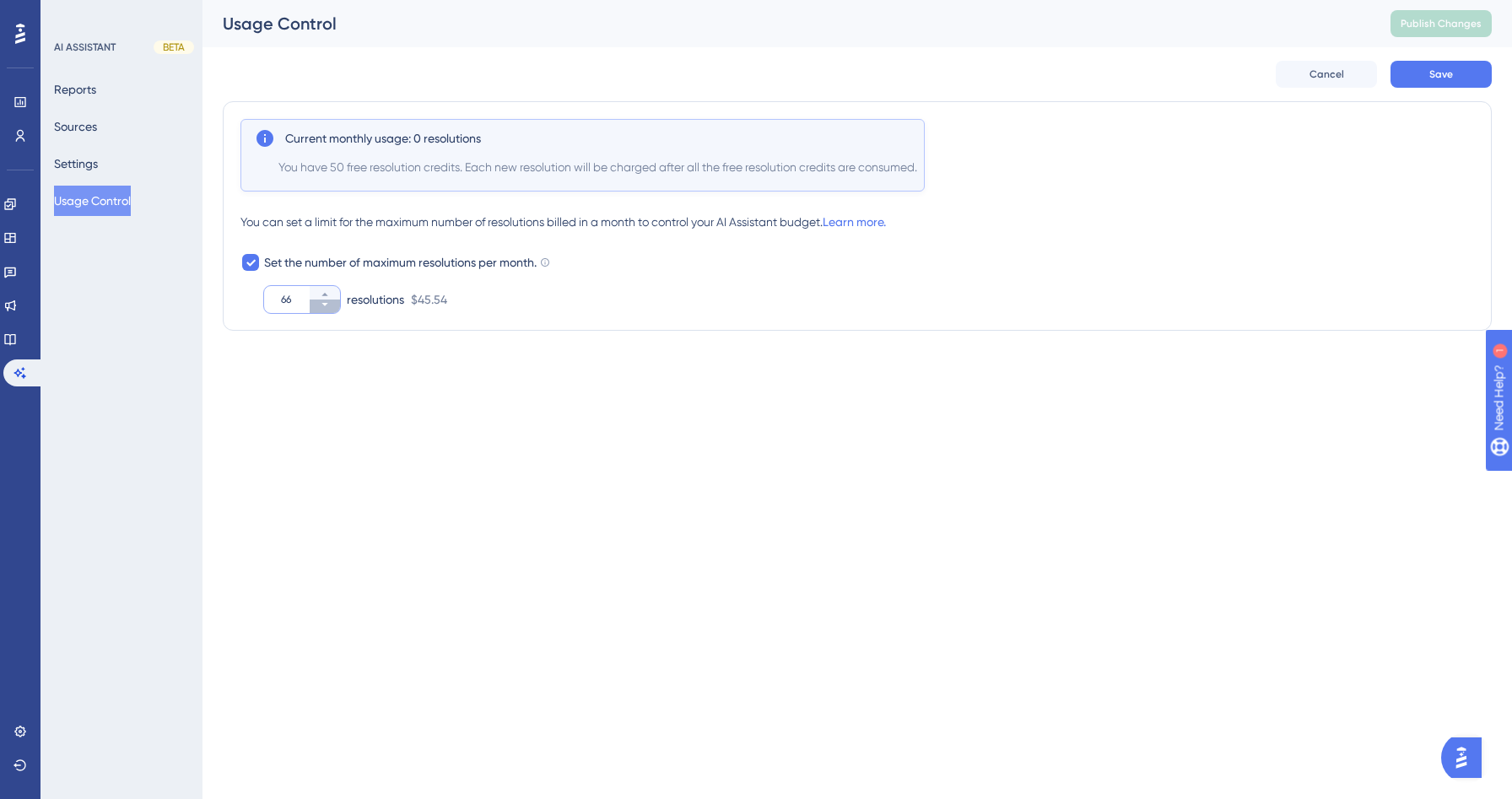
click at [328, 304] on icon at bounding box center [325, 305] width 10 height 10
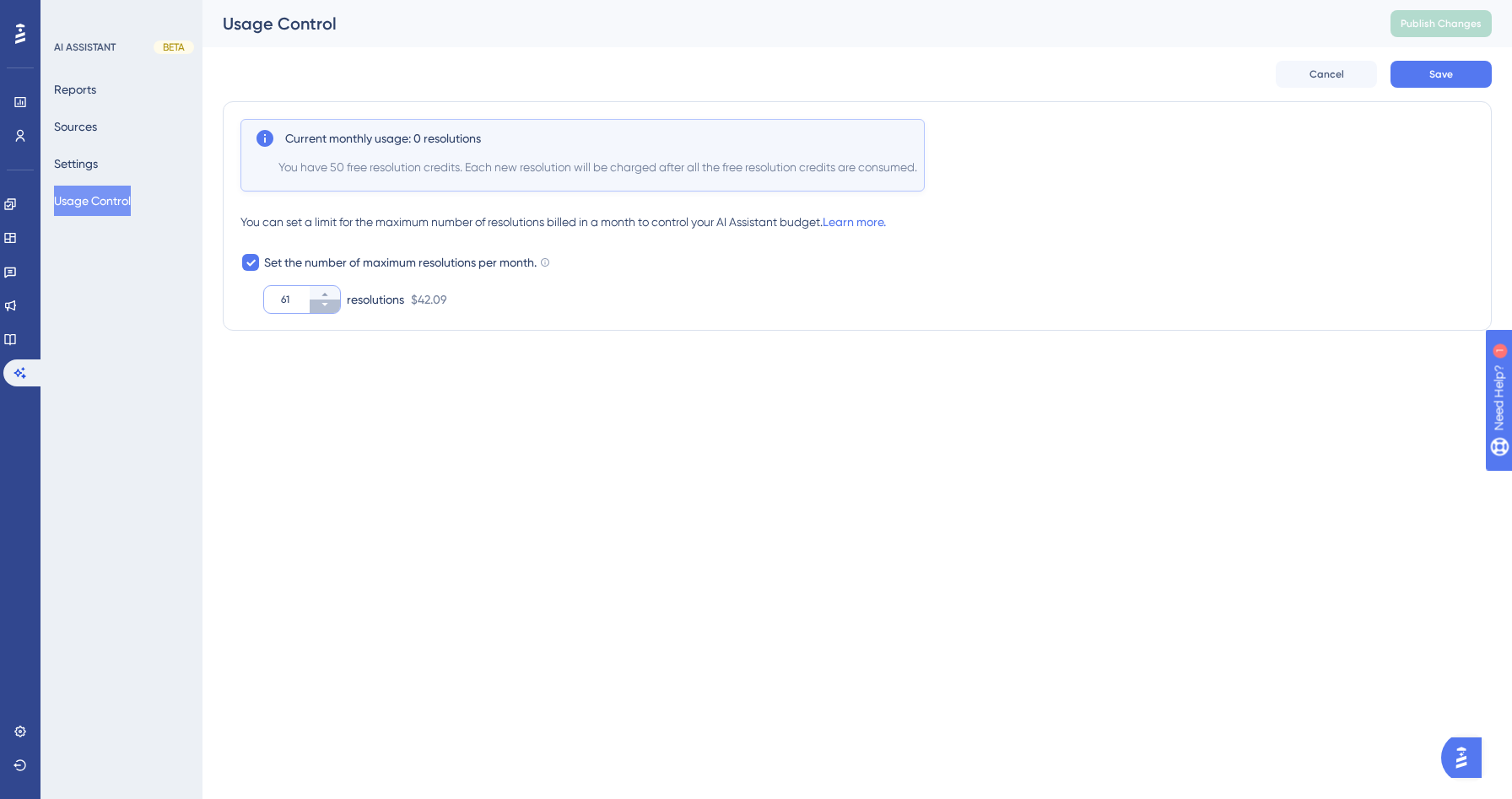
click at [328, 304] on icon at bounding box center [325, 305] width 10 height 10
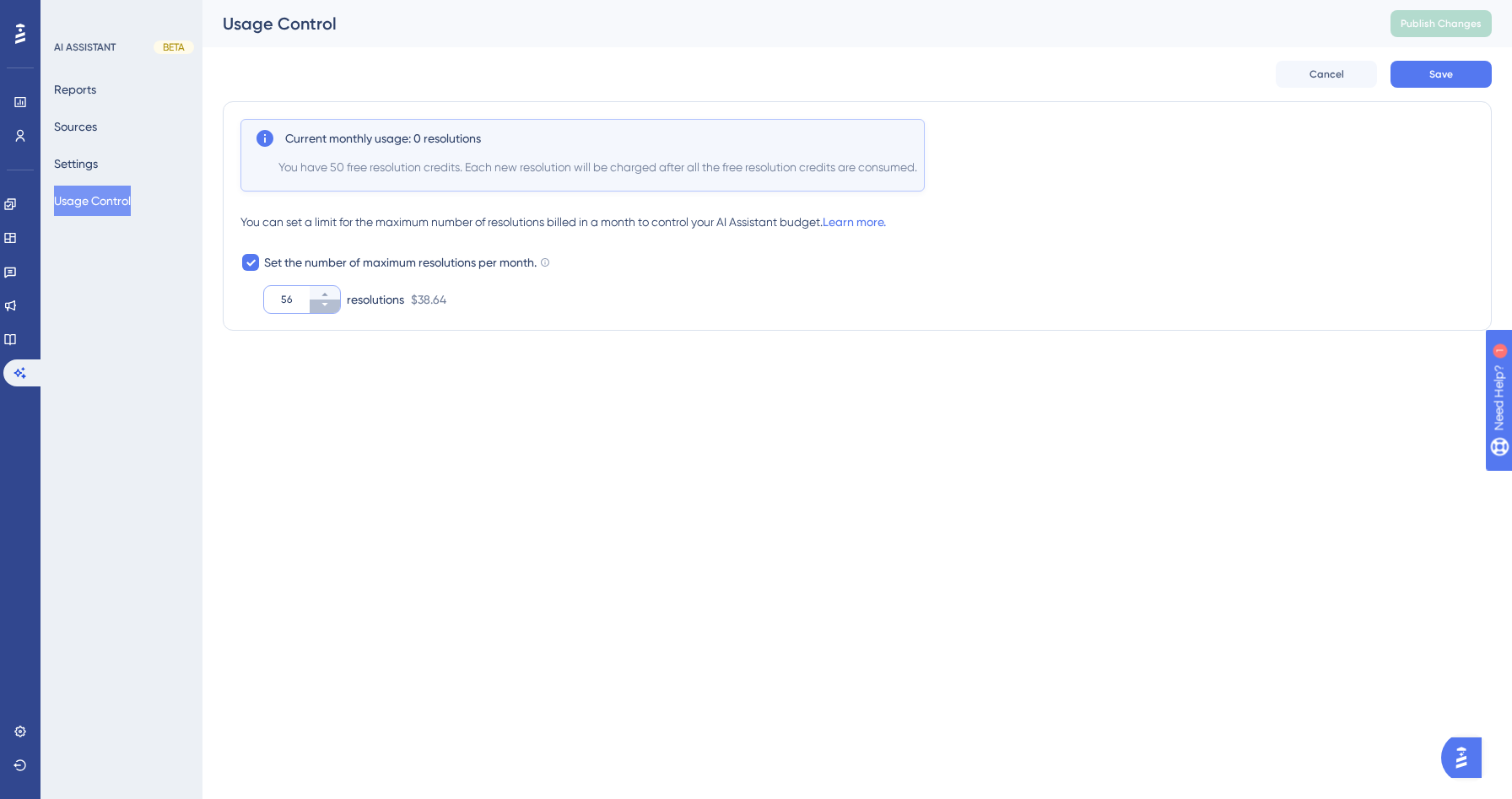
click at [328, 304] on icon at bounding box center [325, 305] width 10 height 10
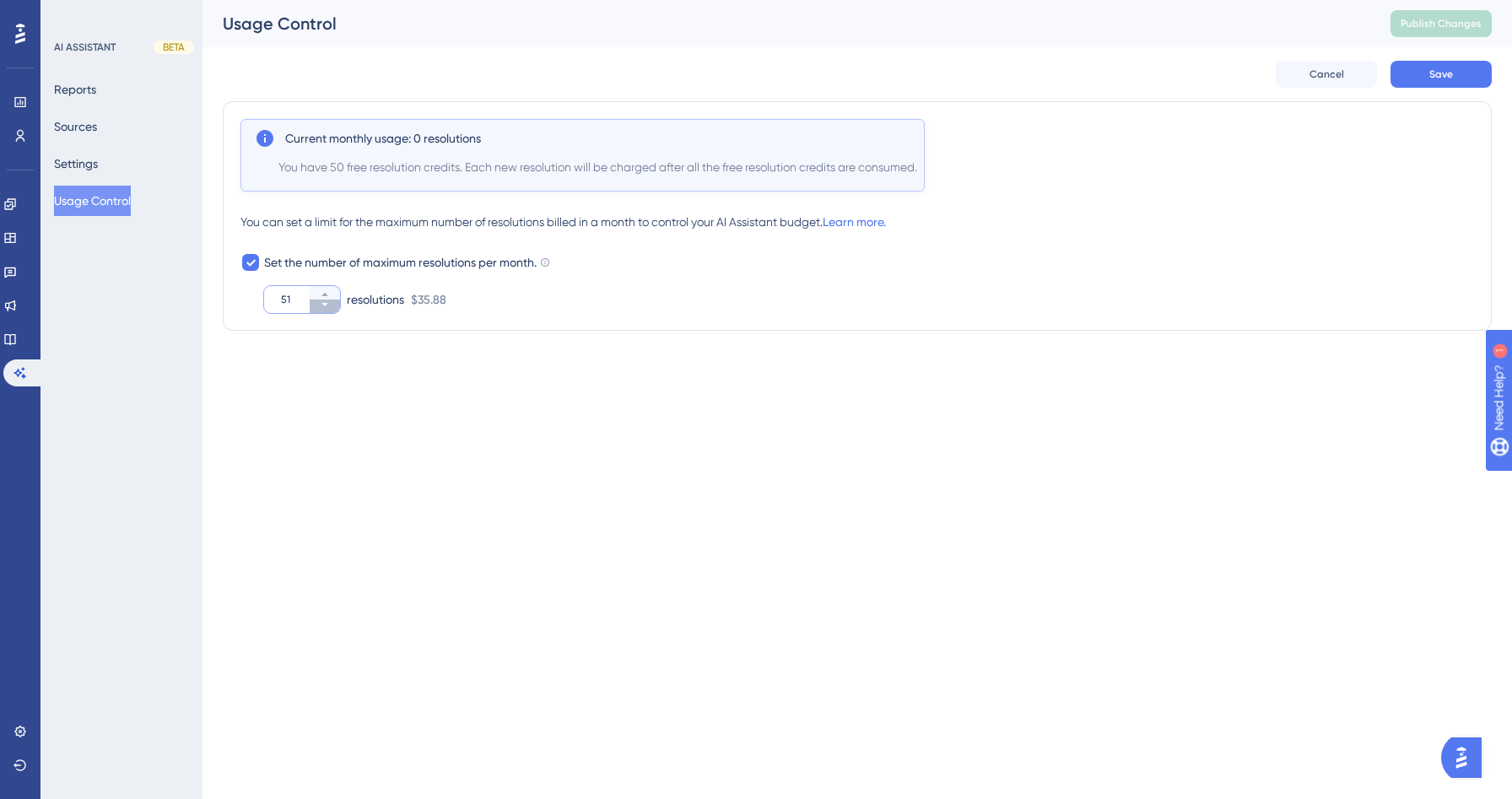
click at [328, 304] on icon at bounding box center [325, 305] width 10 height 10
click at [328, 286] on button "47" at bounding box center [325, 293] width 30 height 14
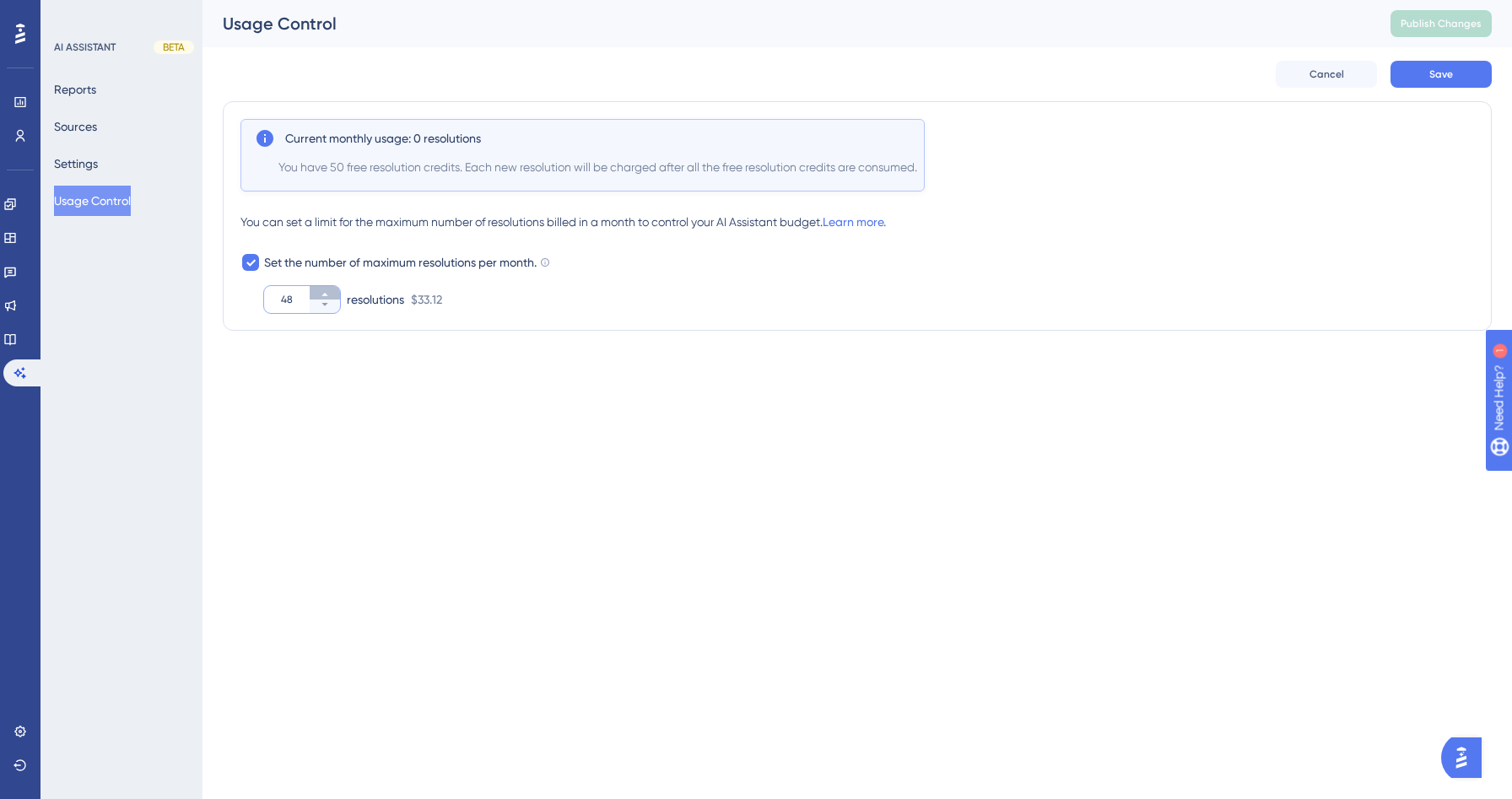
click at [328, 286] on button "48" at bounding box center [325, 293] width 30 height 14
click at [328, 286] on button "49" at bounding box center [325, 293] width 30 height 14
type input "50"
click at [252, 259] on icon at bounding box center [251, 262] width 10 height 14
click at [252, 259] on div at bounding box center [250, 262] width 16 height 17
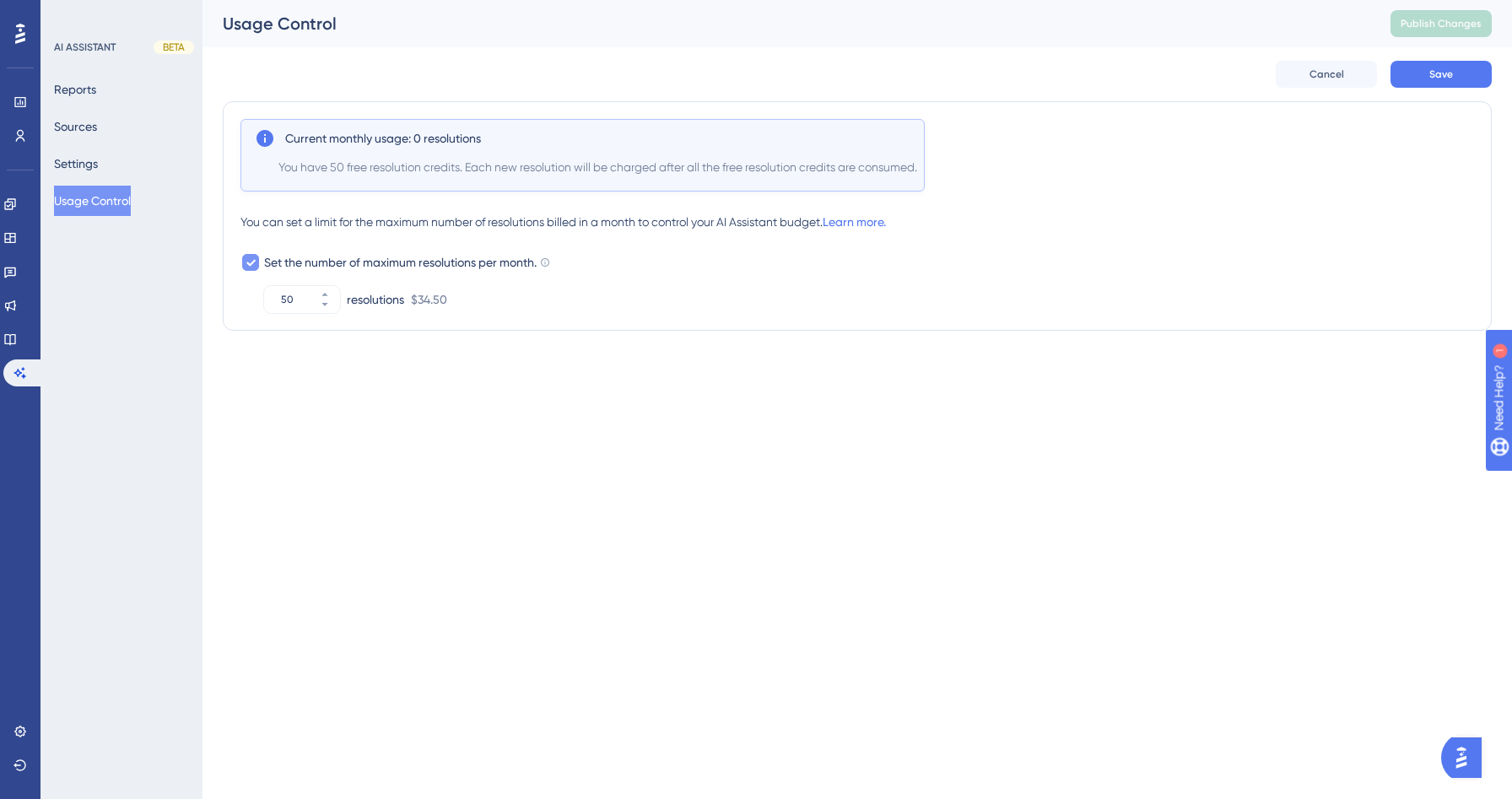
click at [252, 259] on icon at bounding box center [251, 262] width 10 height 14
checkbox input "false"
click at [516, 0] on html "Performance Users Engagement Widgets Feedback Product Updates Knowledge Base AI…" at bounding box center [756, 0] width 1512 height 0
click at [859, 222] on link "Learn more." at bounding box center [854, 222] width 63 height 14
click at [98, 166] on button "Settings" at bounding box center [76, 163] width 44 height 30
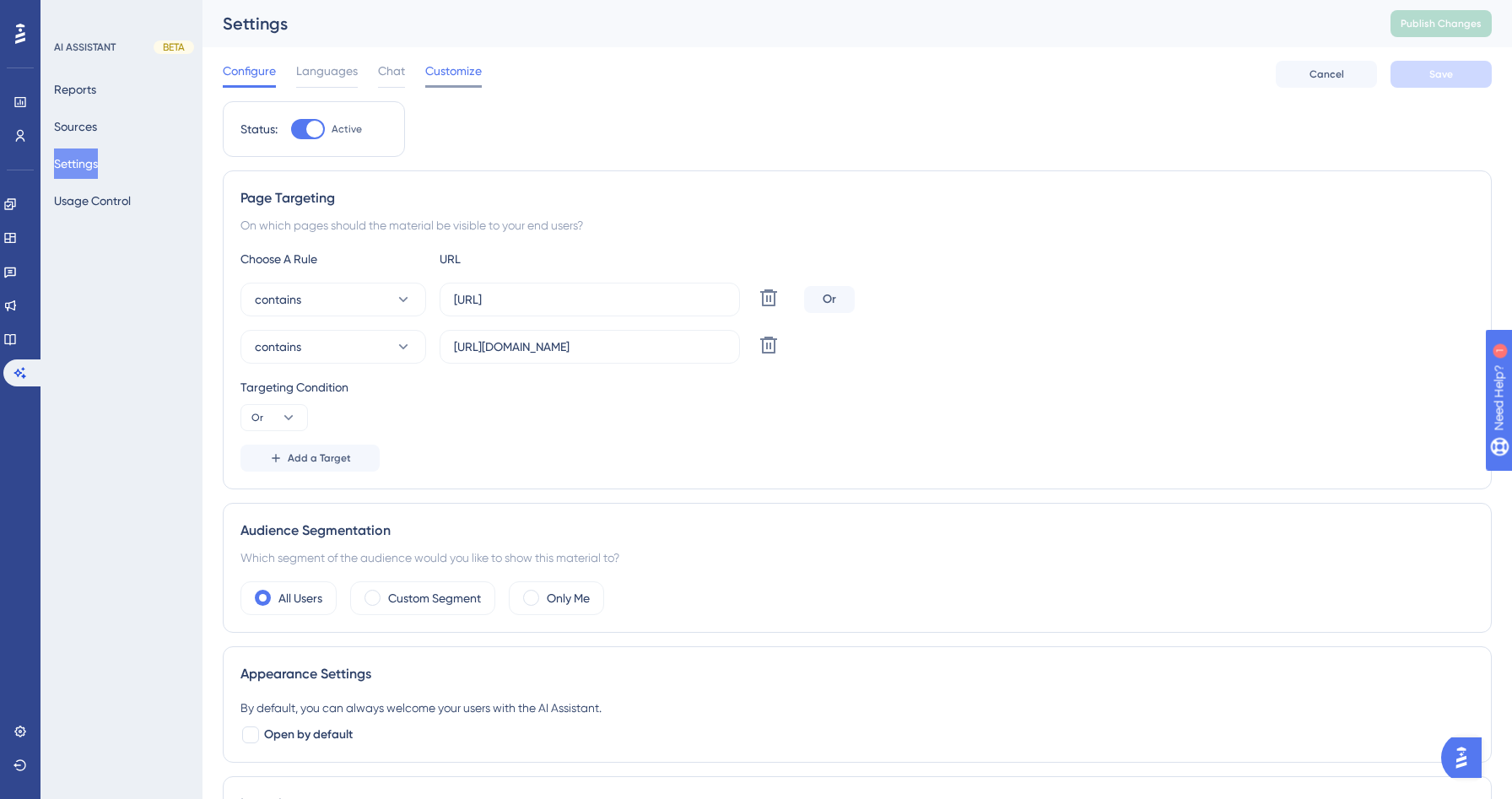
click at [444, 83] on div "Customize" at bounding box center [453, 74] width 56 height 27
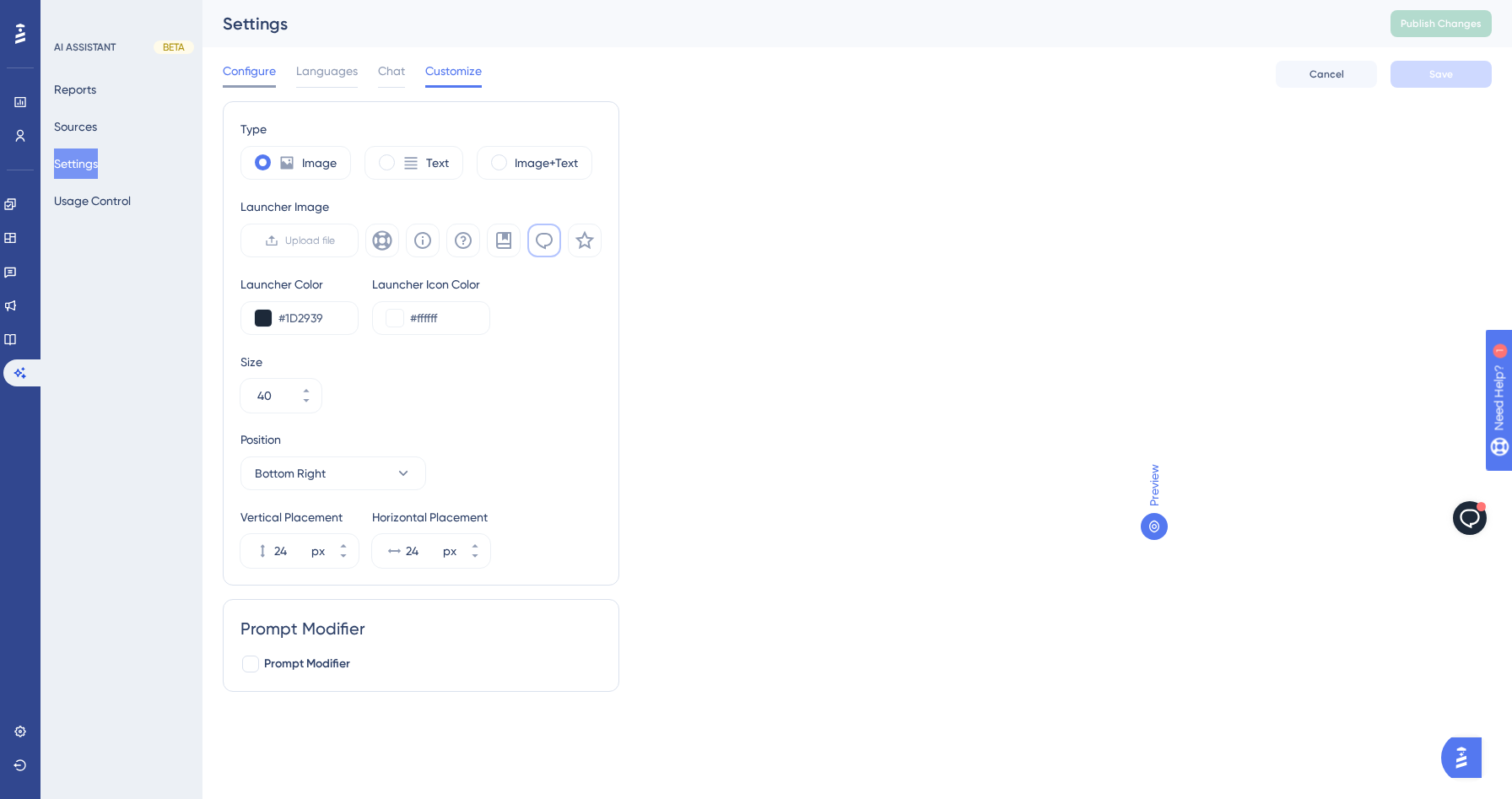
click at [256, 68] on span "Configure" at bounding box center [249, 70] width 53 height 20
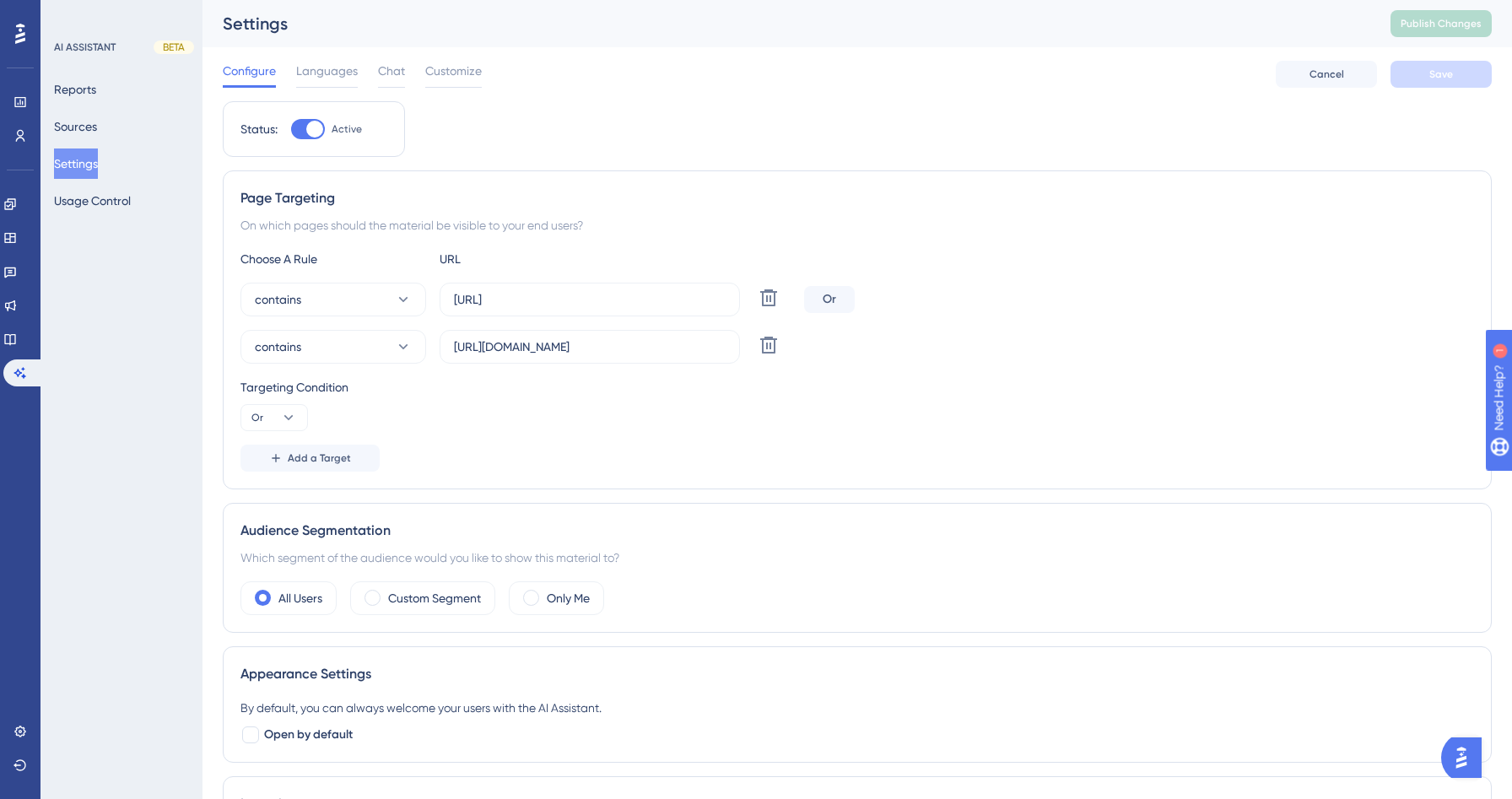
scroll to position [359, 0]
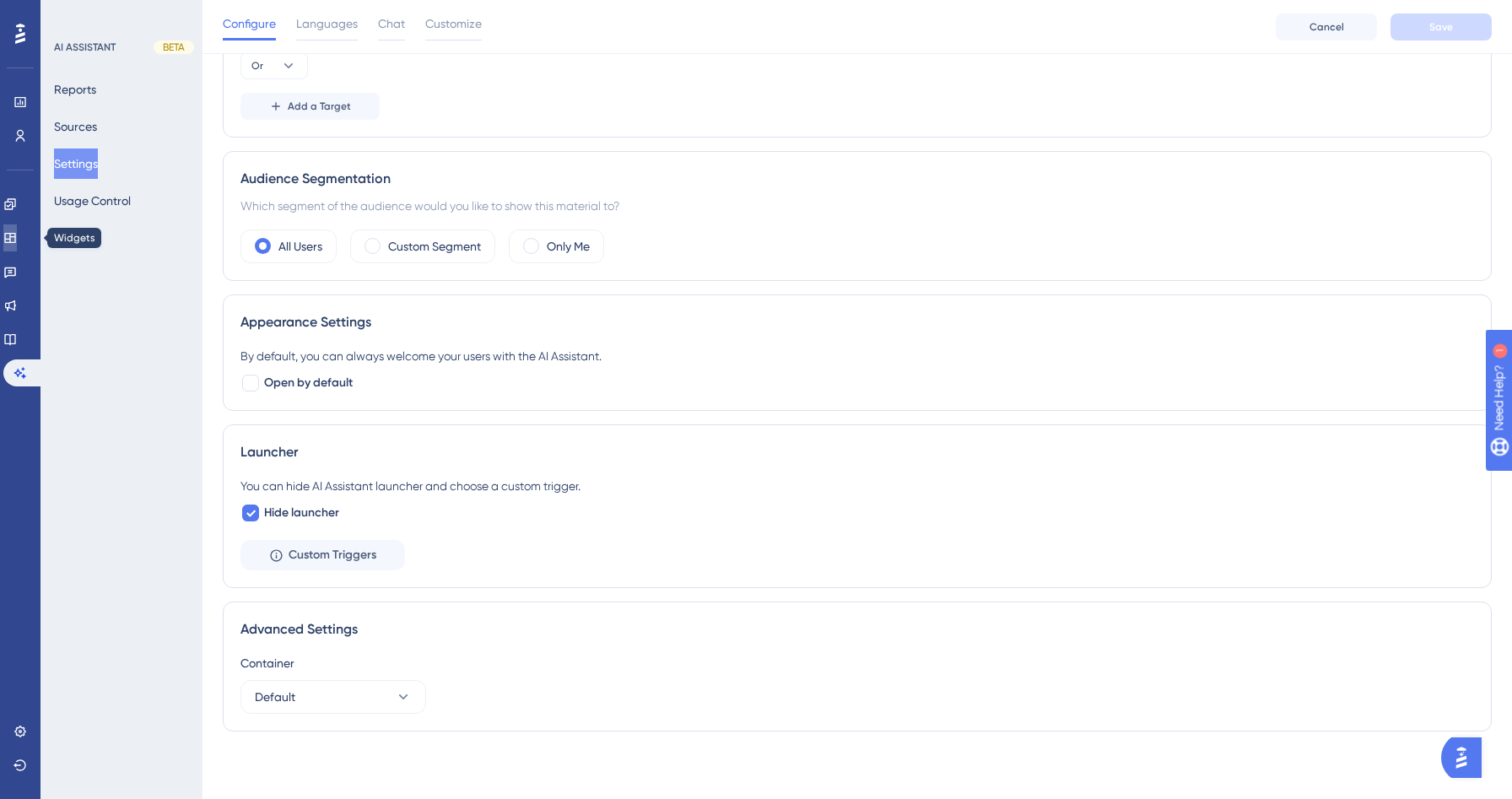
click at [16, 241] on icon at bounding box center [10, 238] width 14 height 14
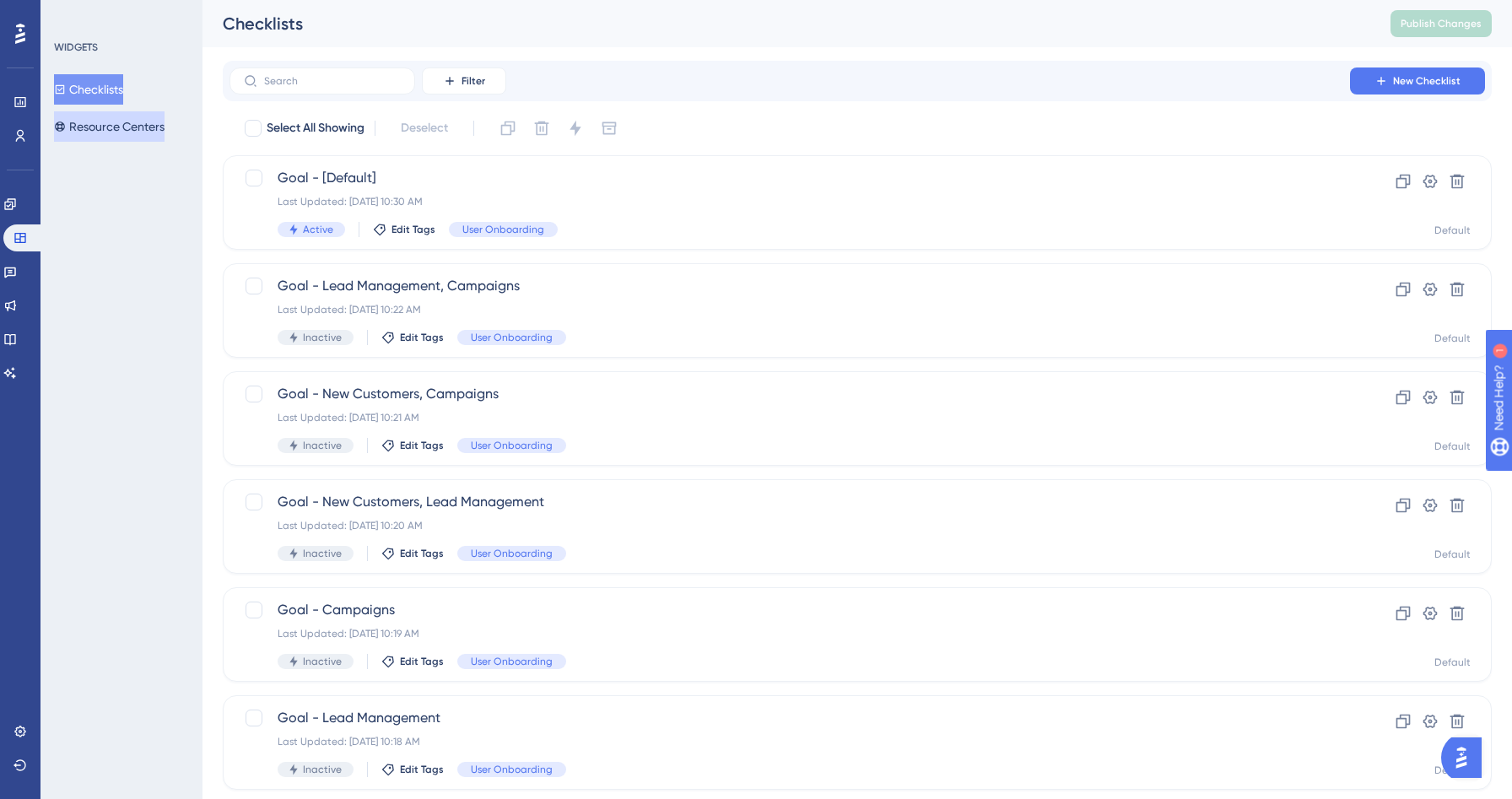
click at [110, 122] on button "Resource Centers" at bounding box center [108, 126] width 110 height 30
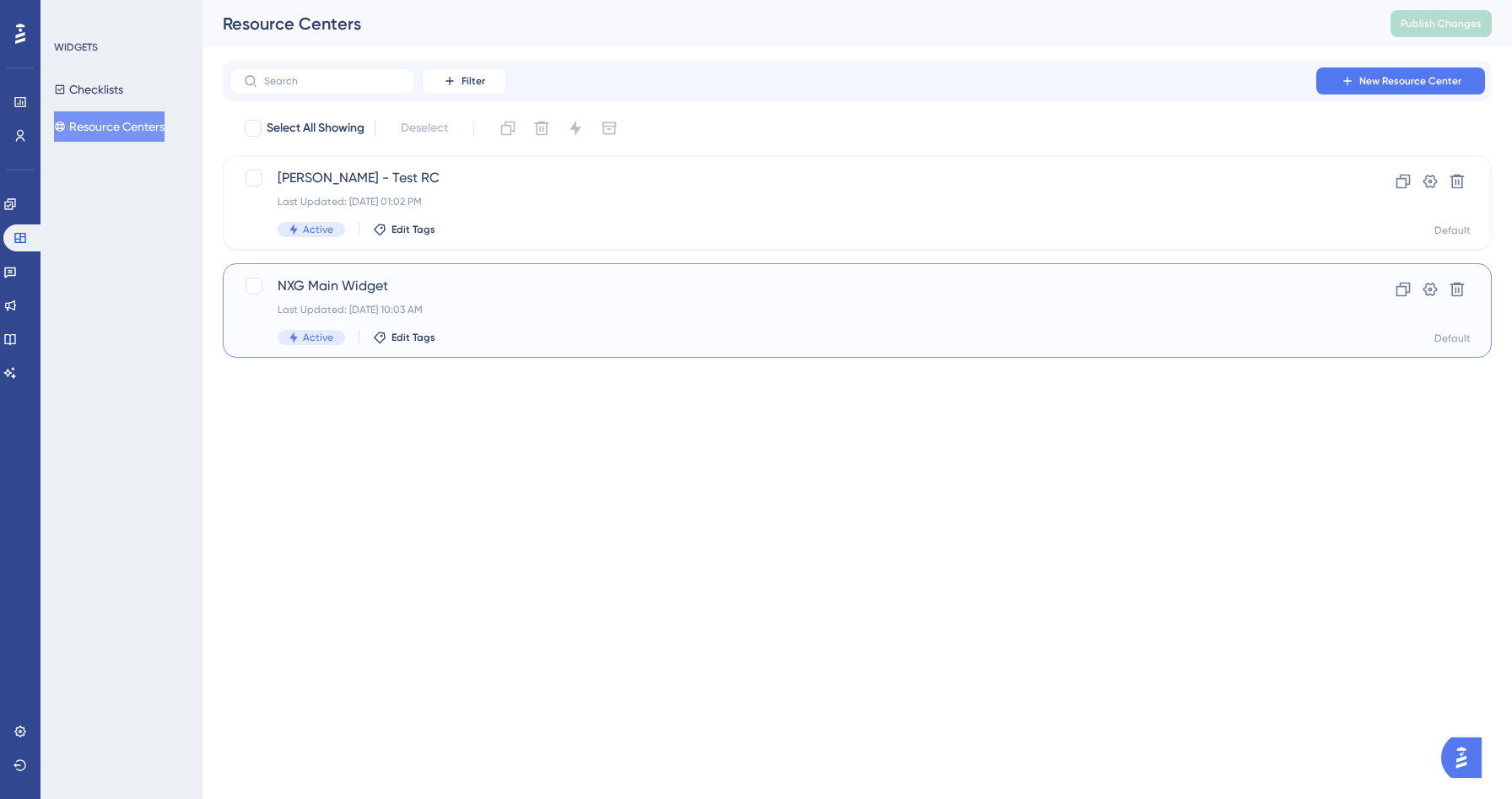
click at [513, 299] on div "NXG Main Widget Last Updated: [DATE] 10:03 AM Active Edit Tags" at bounding box center [790, 311] width 1024 height 69
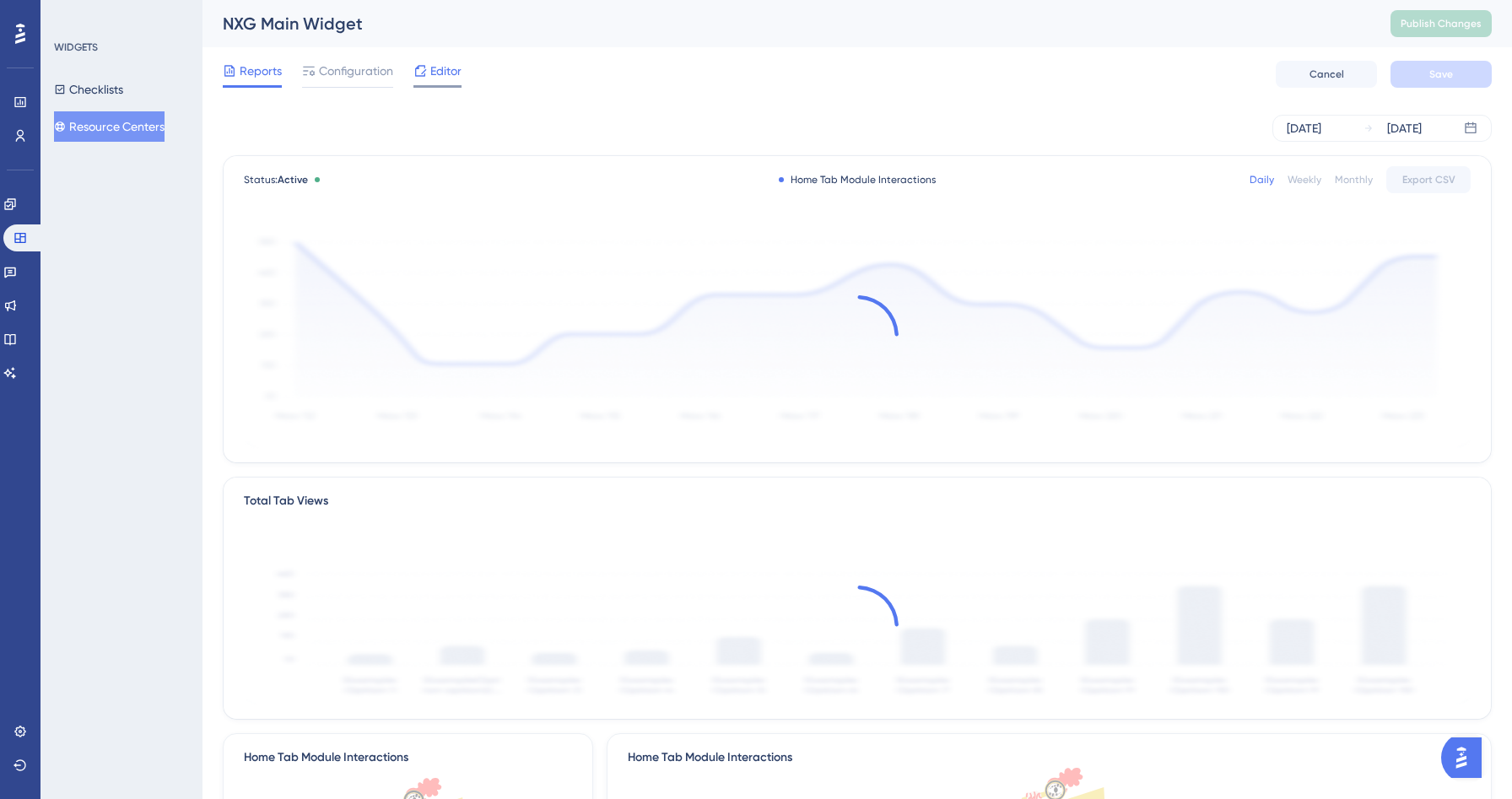
click at [440, 71] on span "Editor" at bounding box center [446, 70] width 31 height 20
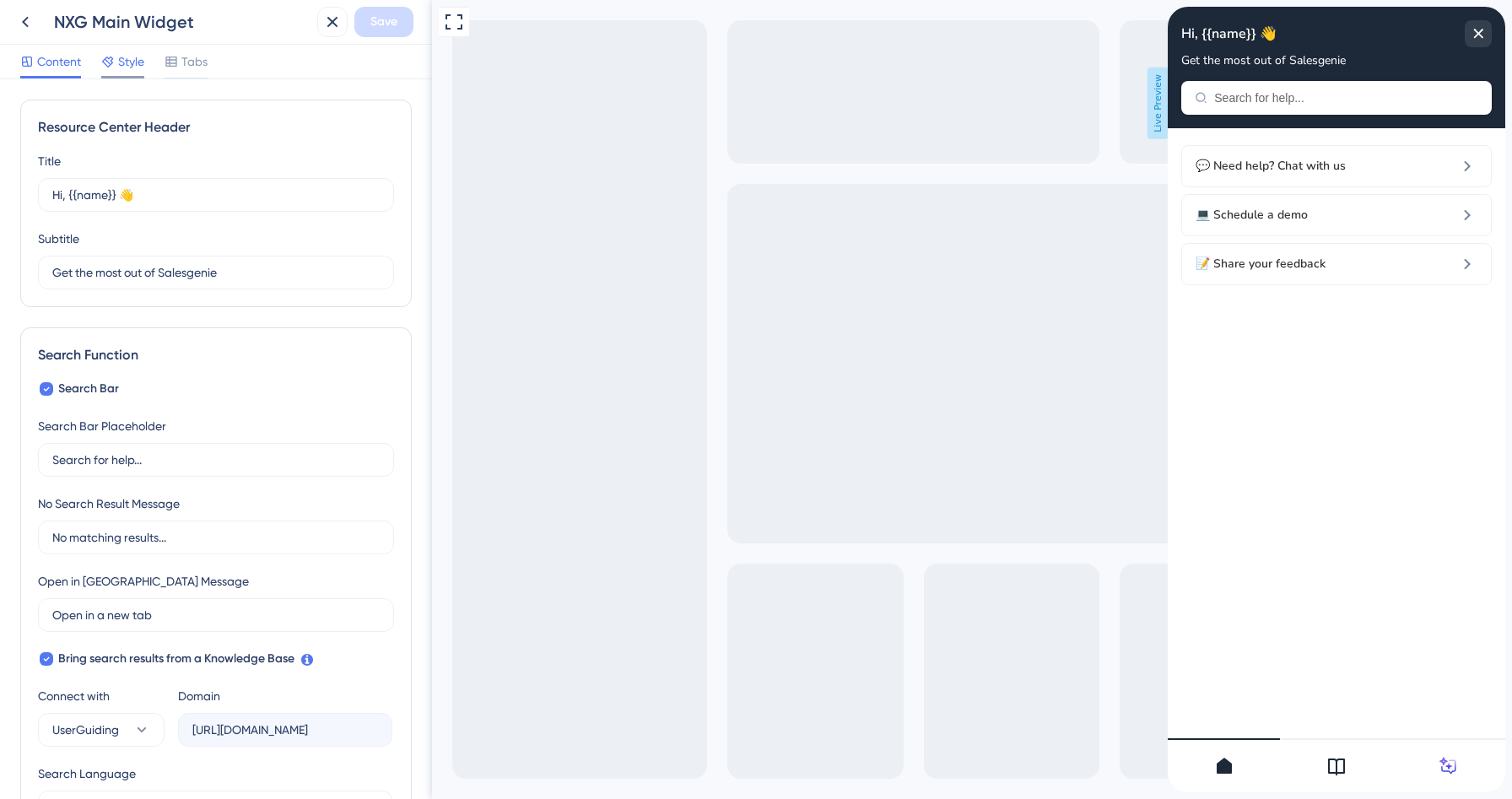
click at [132, 61] on span "Style" at bounding box center [131, 61] width 26 height 20
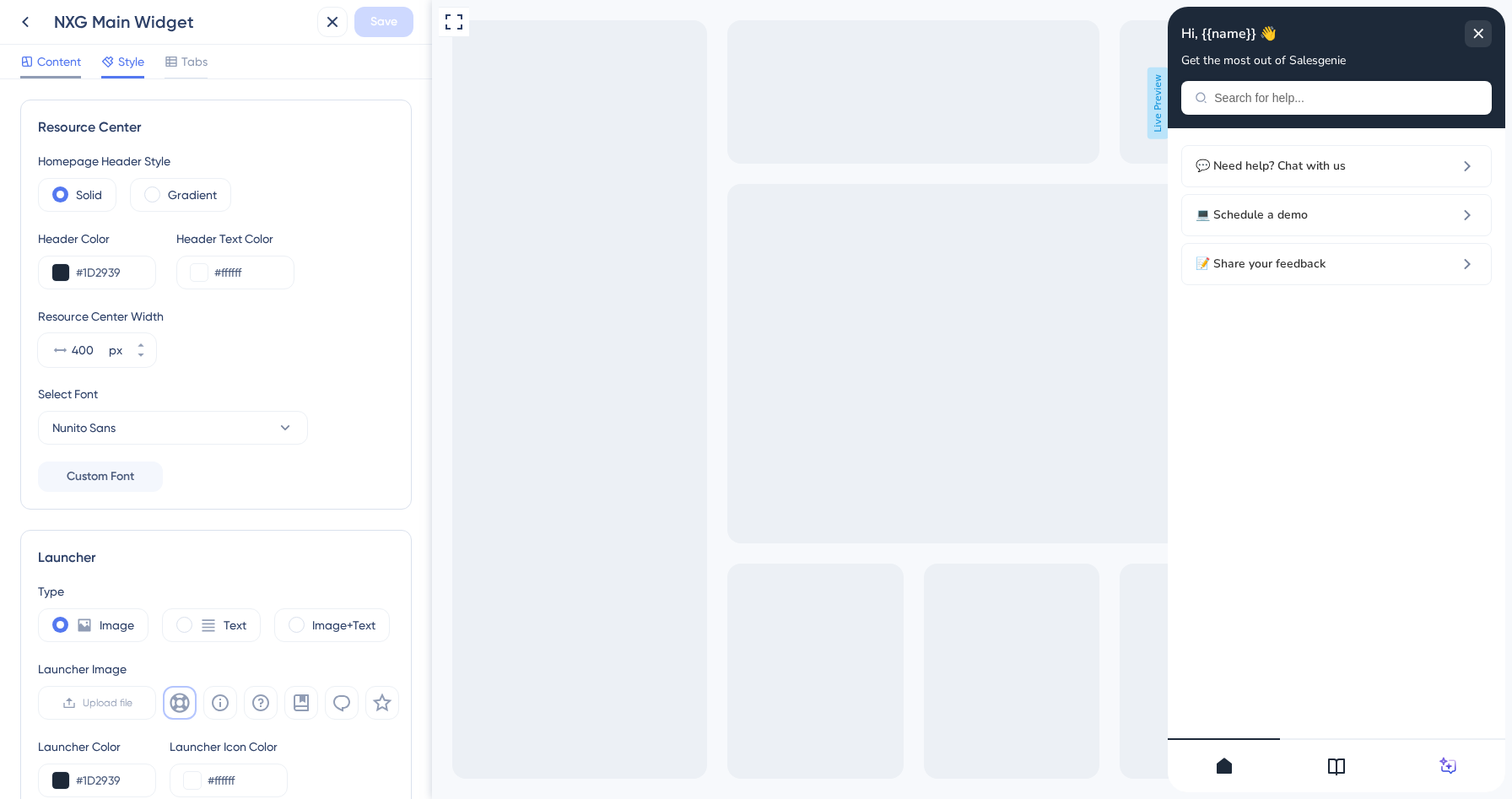
click at [45, 67] on span "Content" at bounding box center [59, 61] width 44 height 20
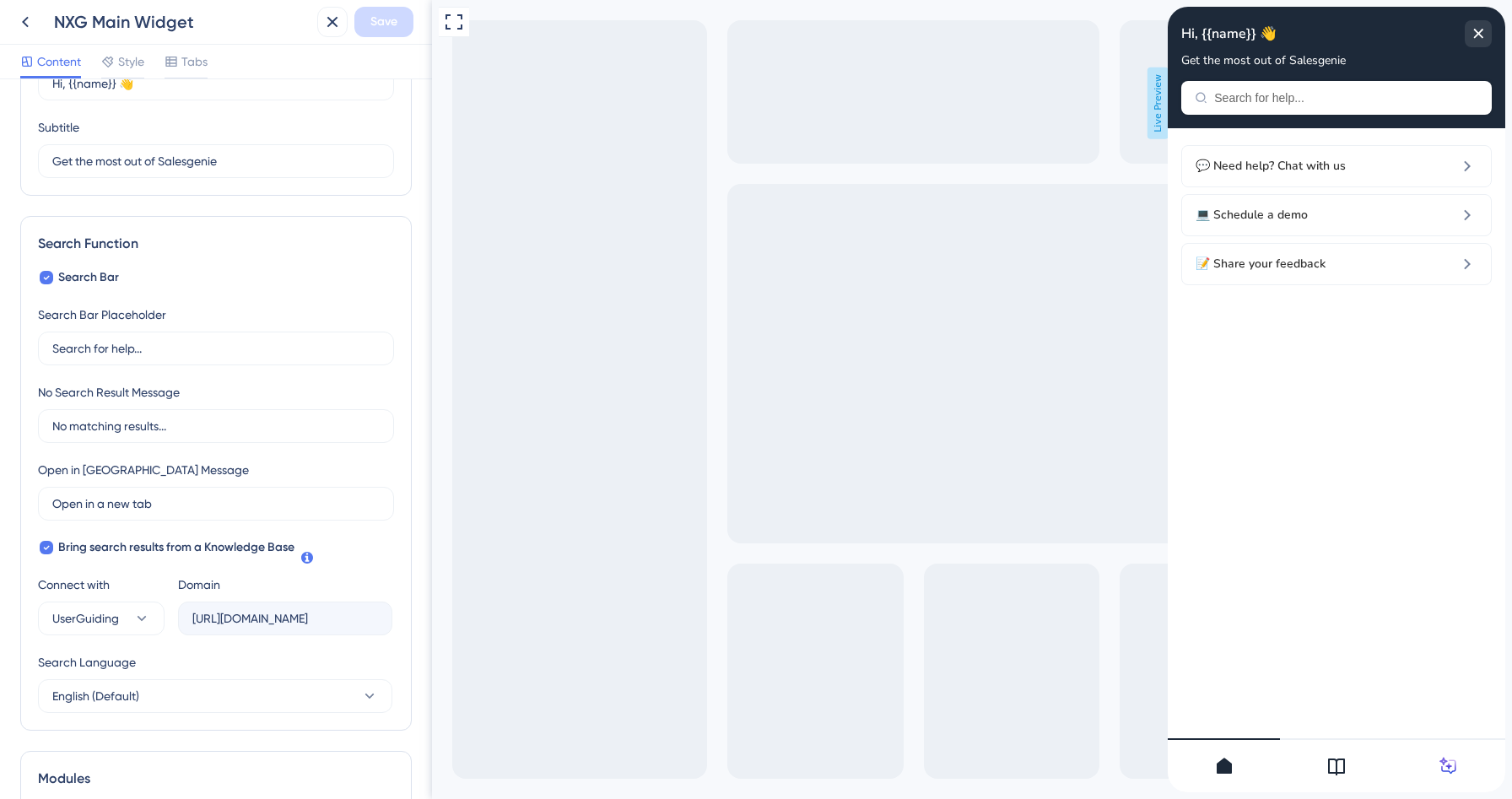
scroll to position [237, 0]
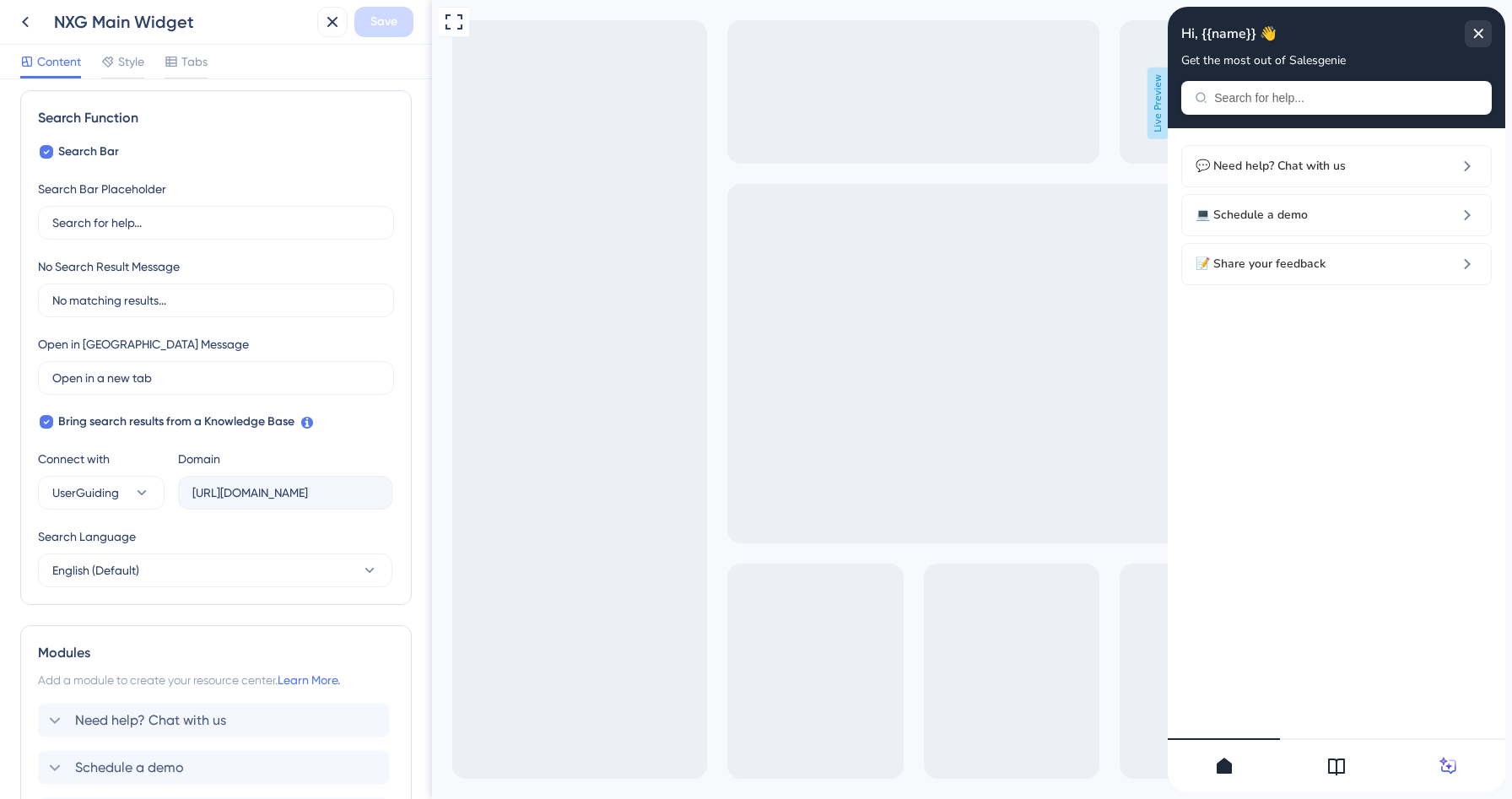
click at [1337, 761] on icon at bounding box center [1336, 766] width 20 height 20
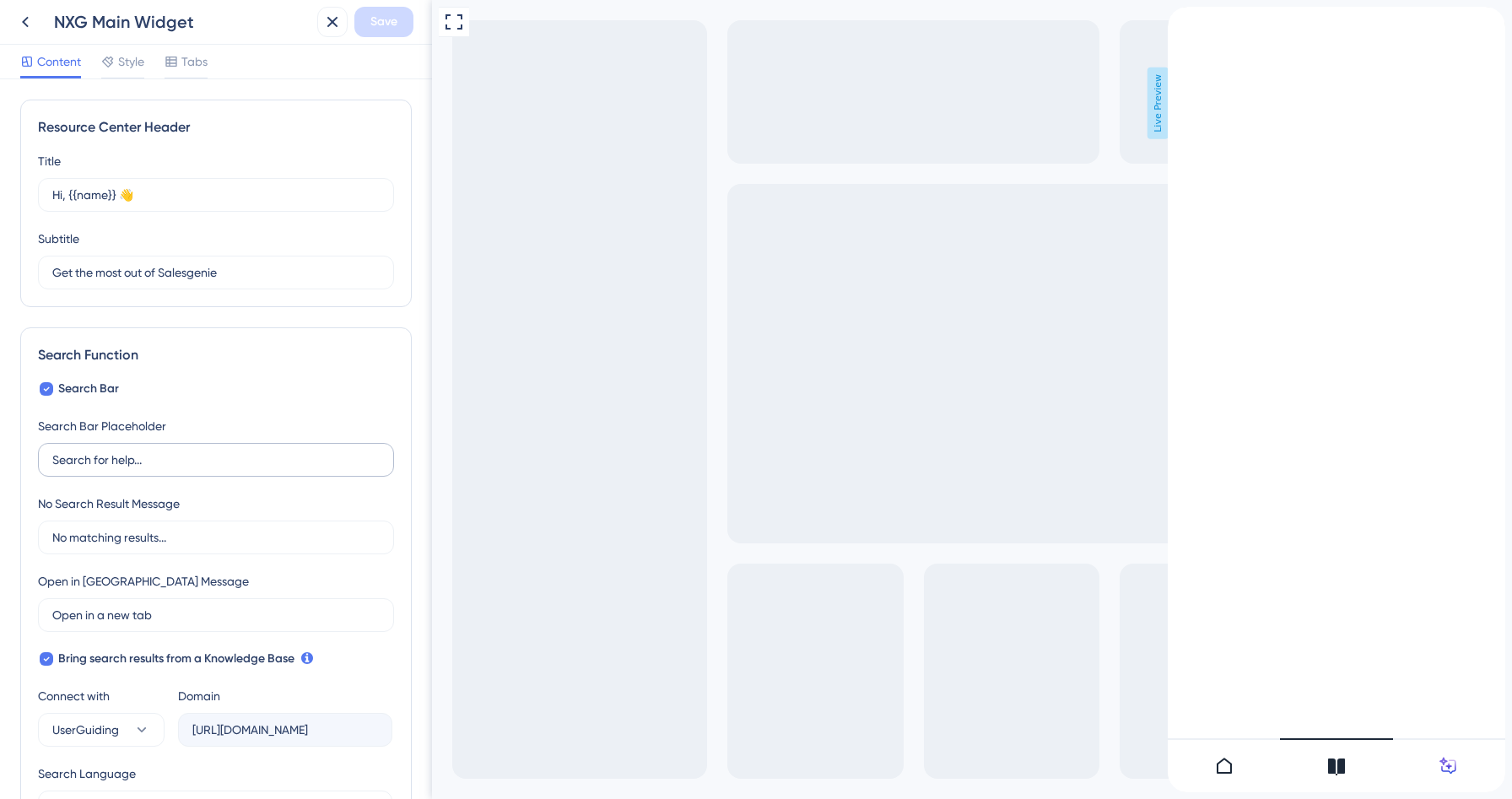
scroll to position [8, 0]
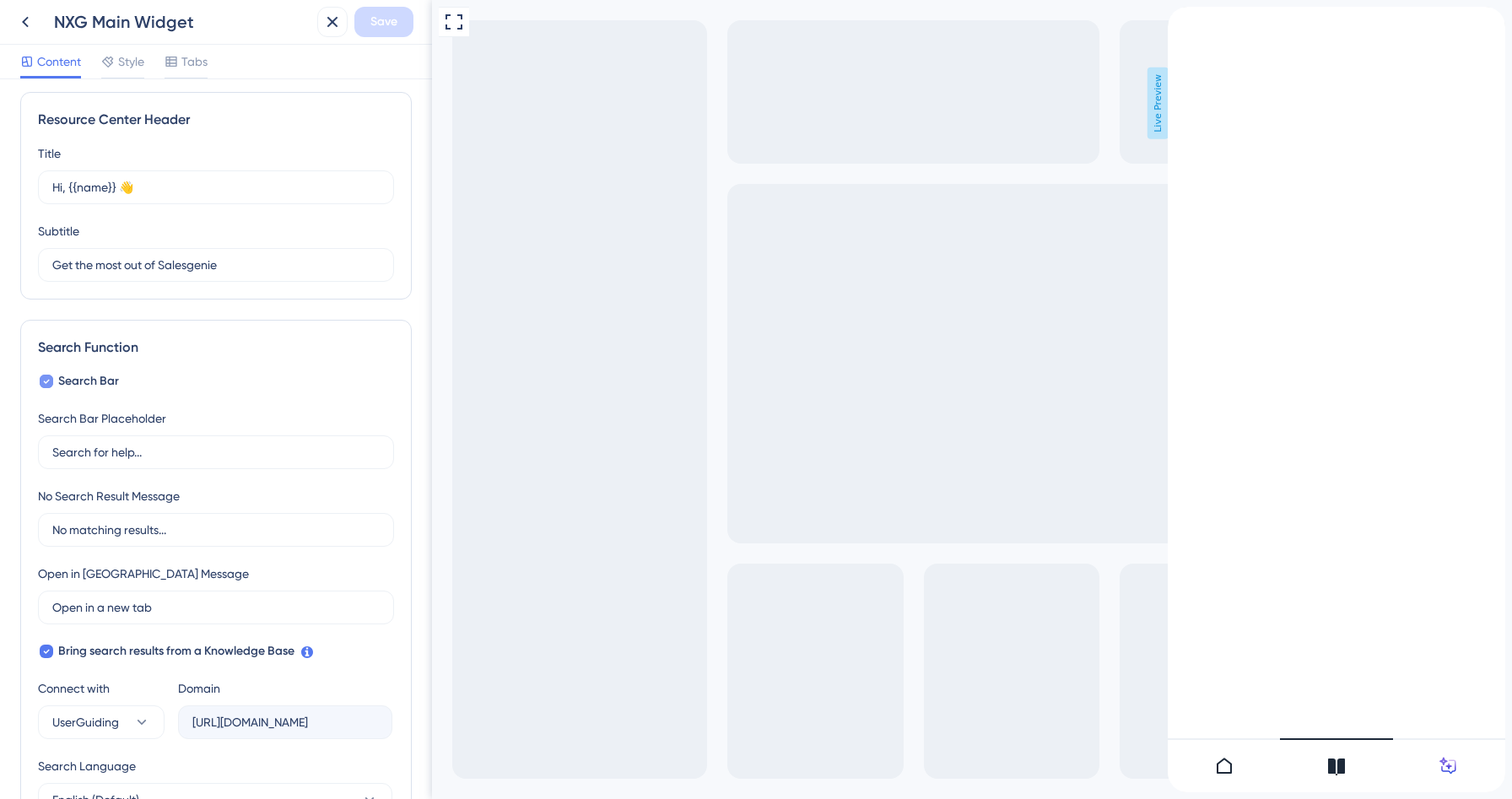
click at [59, 376] on span "Search Bar" at bounding box center [89, 381] width 61 height 20
checkbox input "false"
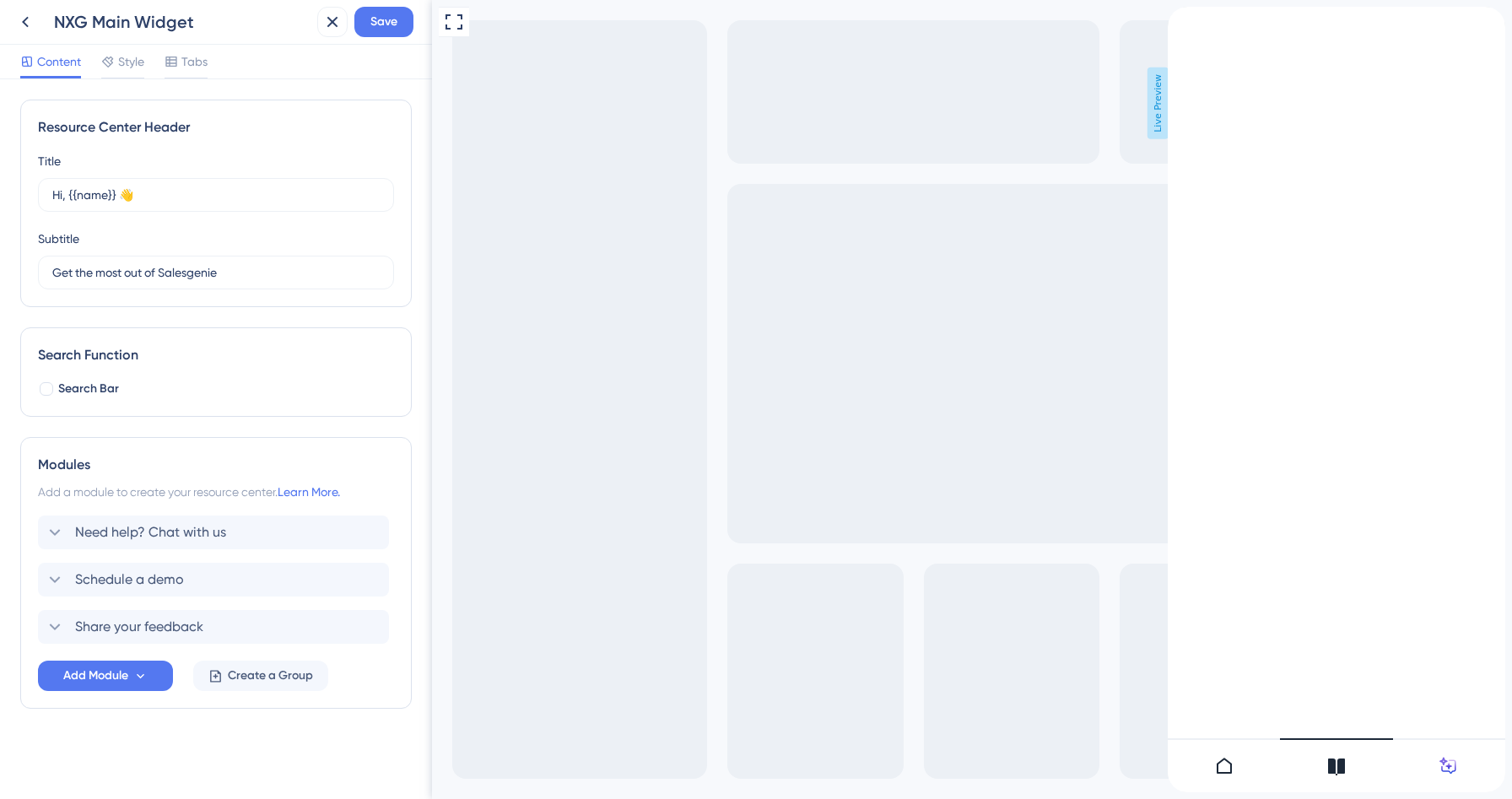
click at [1181, 20] on icon "back to header" at bounding box center [1174, 14] width 14 height 14
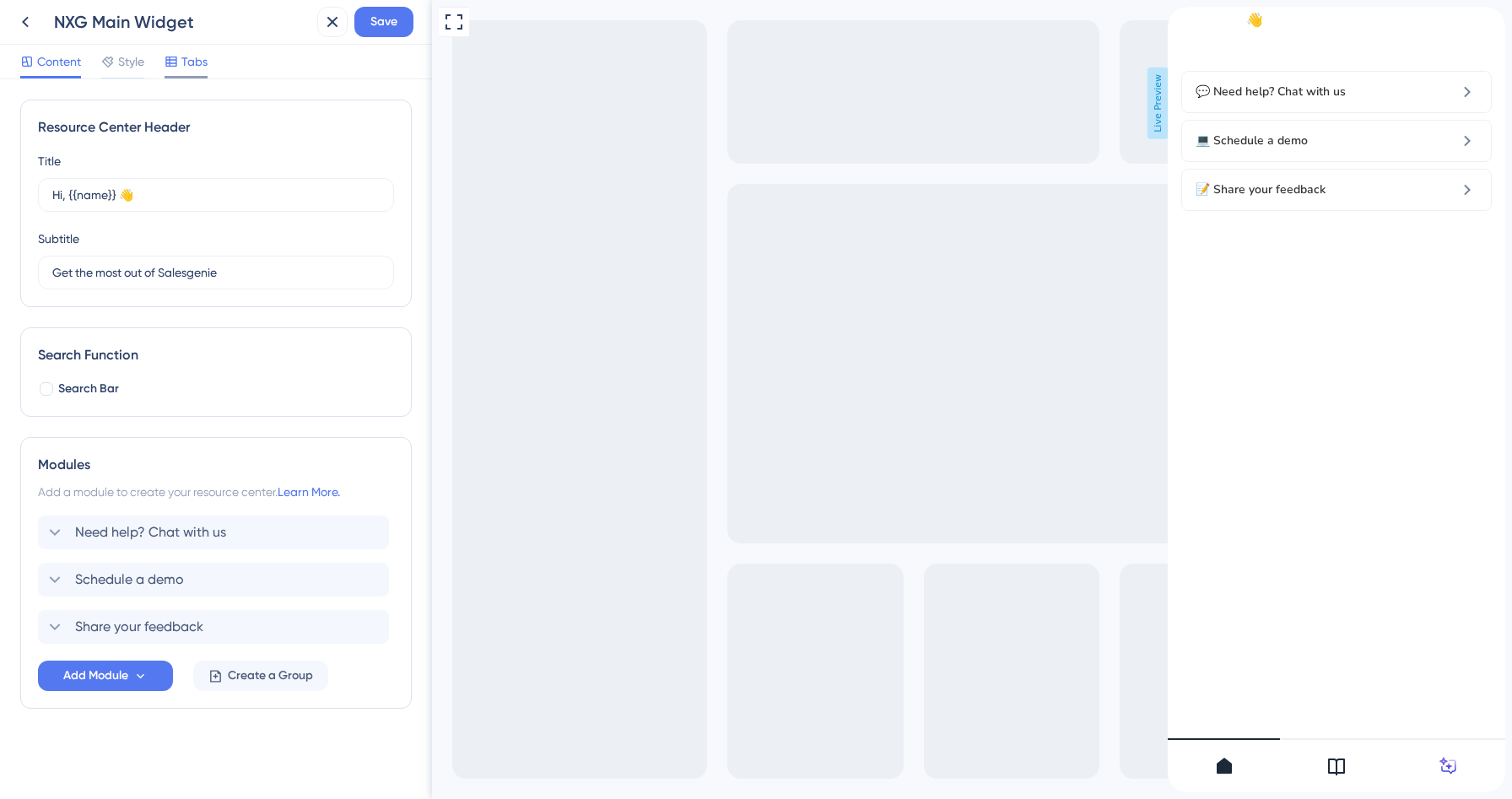
click at [175, 66] on icon at bounding box center [170, 62] width 11 height 10
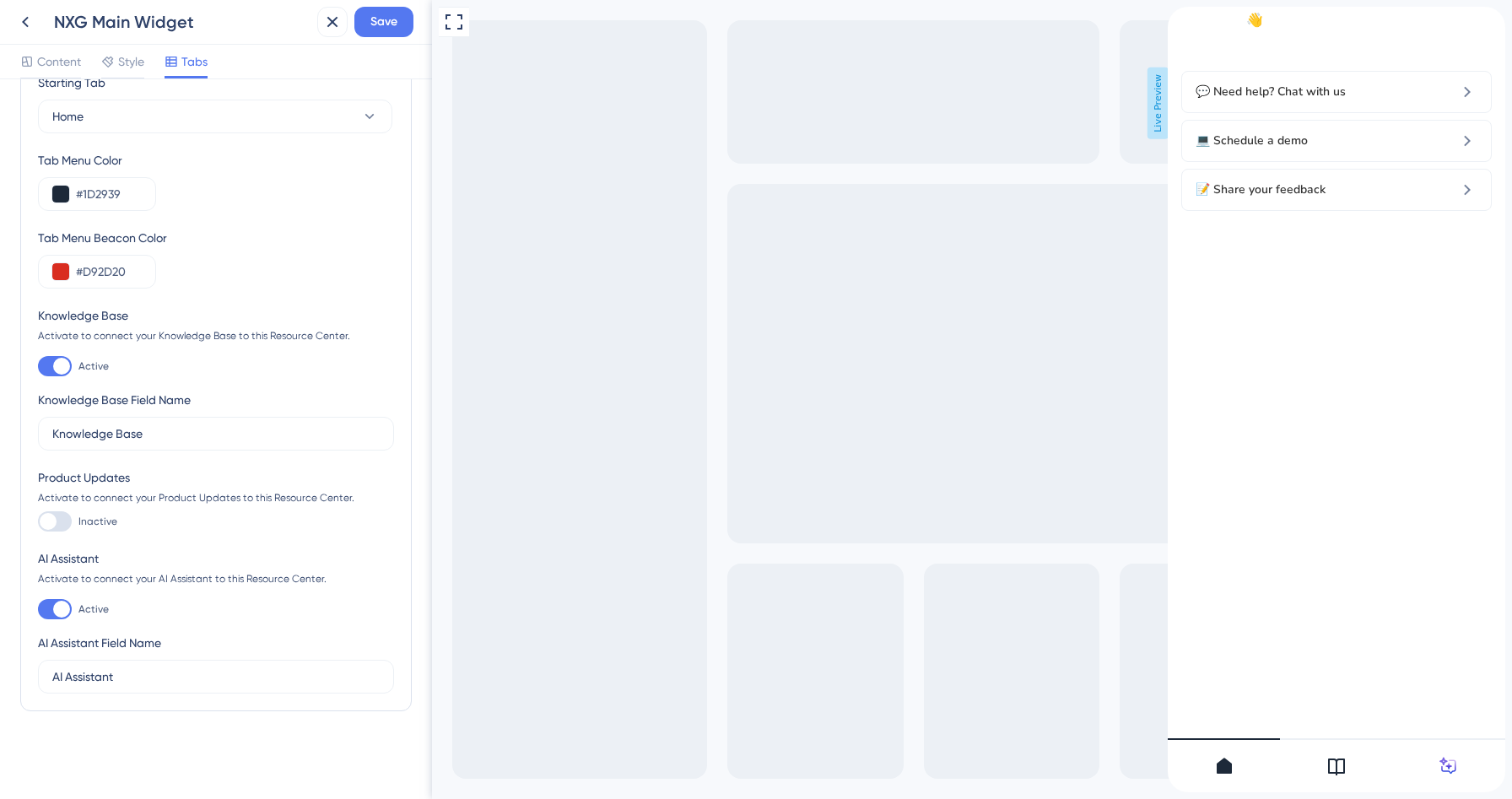
click at [56, 524] on div at bounding box center [55, 521] width 34 height 20
click at [38, 523] on input "Inactive" at bounding box center [37, 522] width 1 height 1
checkbox input "true"
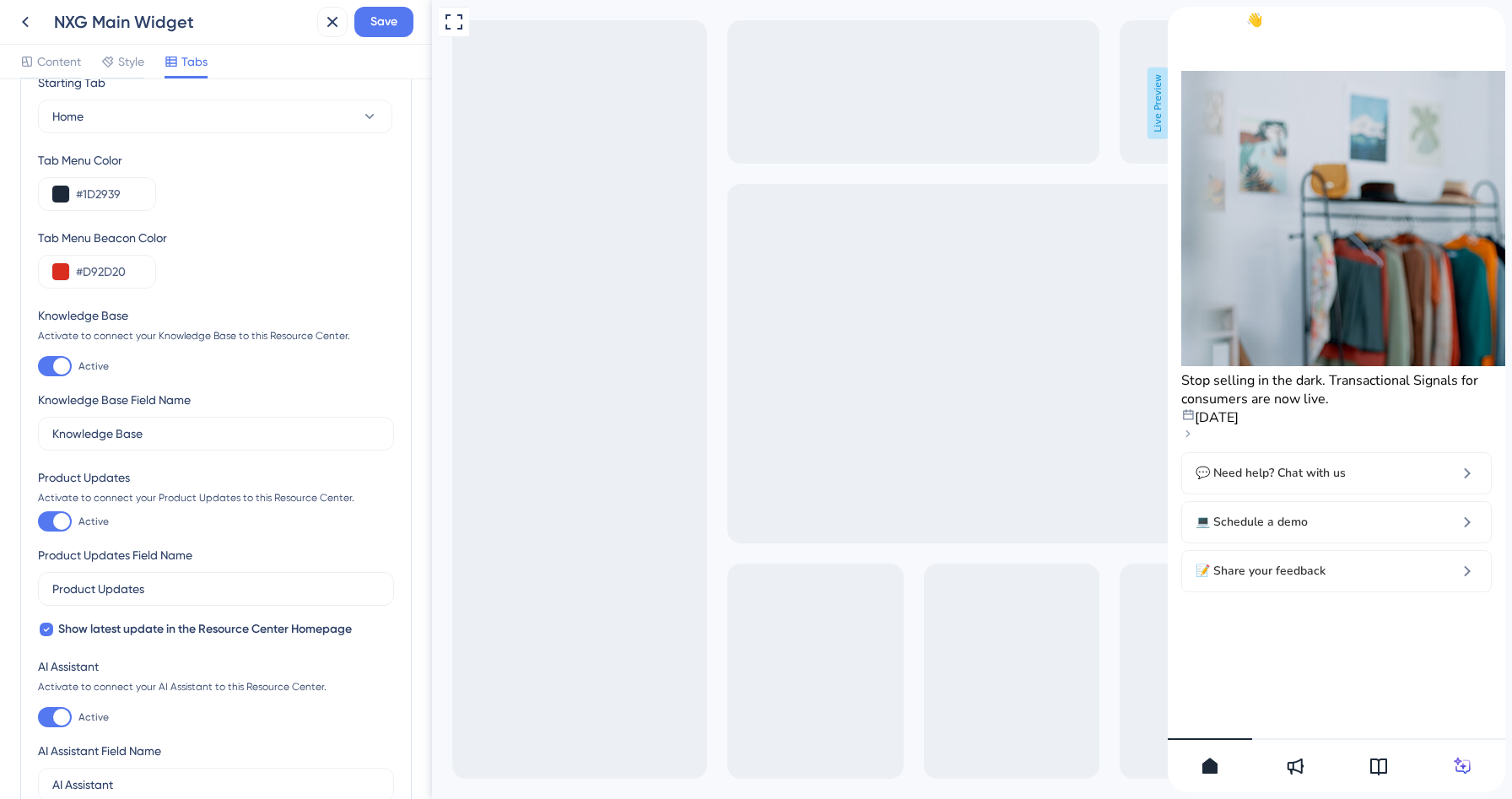
click at [62, 717] on div at bounding box center [61, 716] width 16 height 17
click at [38, 717] on input "Active" at bounding box center [37, 717] width 1 height 1
checkbox input "false"
click at [45, 624] on icon at bounding box center [47, 630] width 7 height 14
checkbox input "false"
